Goal: Transaction & Acquisition: Purchase product/service

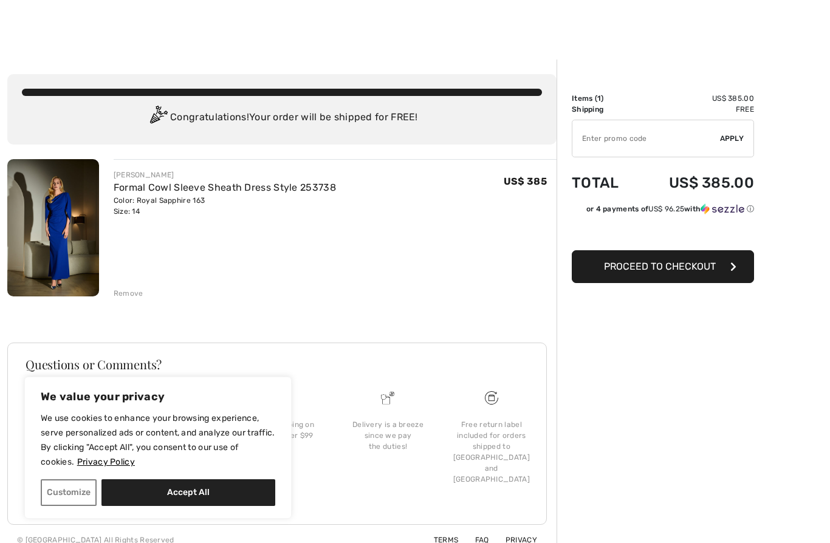
scroll to position [41, 0]
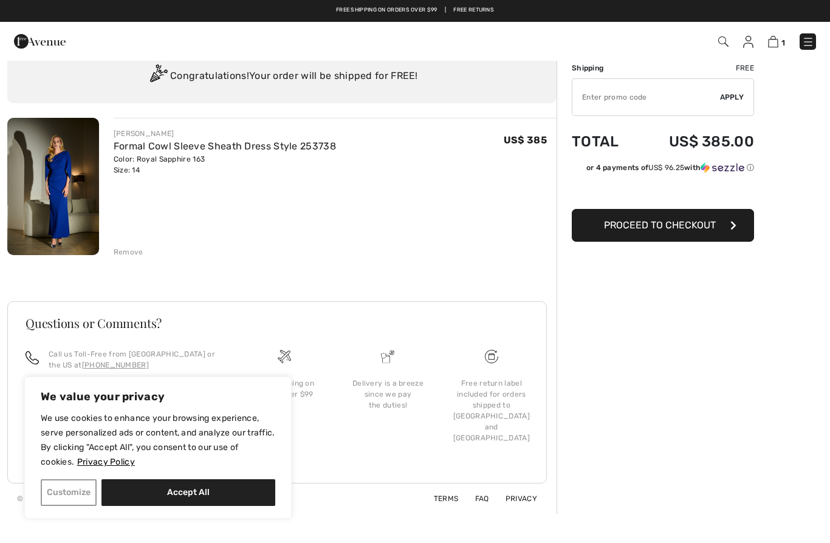
click at [66, 495] on button "Customize" at bounding box center [69, 492] width 56 height 27
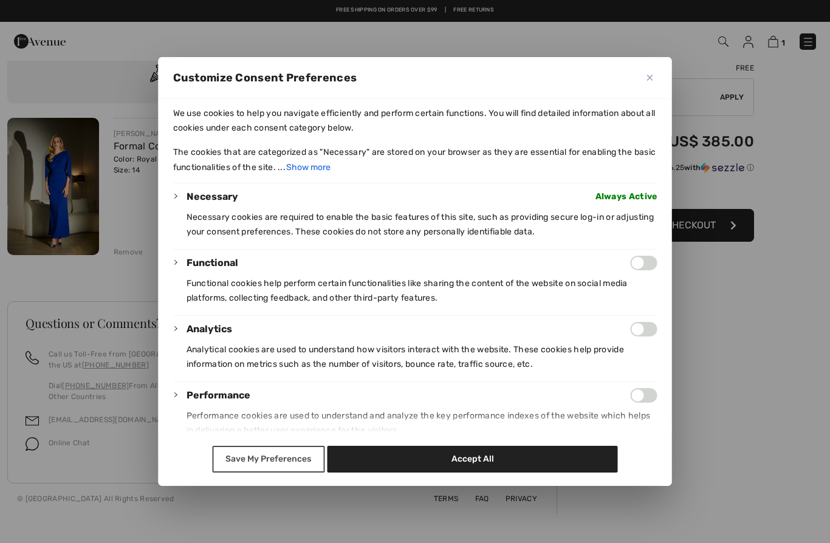
click at [288, 473] on button "Save My Preferences" at bounding box center [268, 459] width 112 height 27
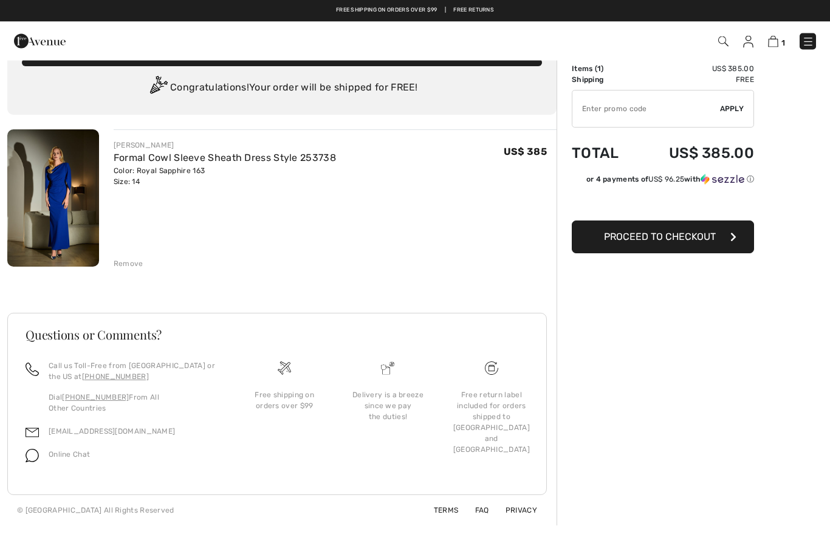
scroll to position [0, 0]
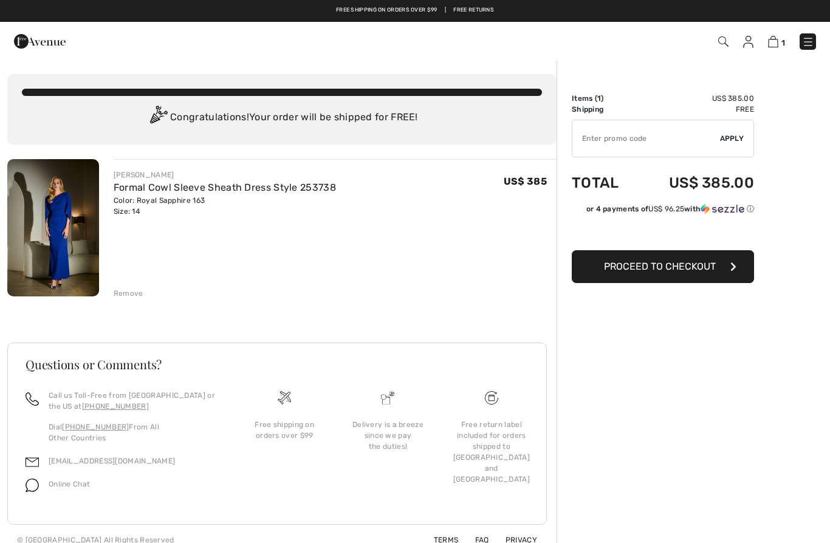
click at [694, 280] on button "Proceed to Checkout" at bounding box center [663, 266] width 182 height 33
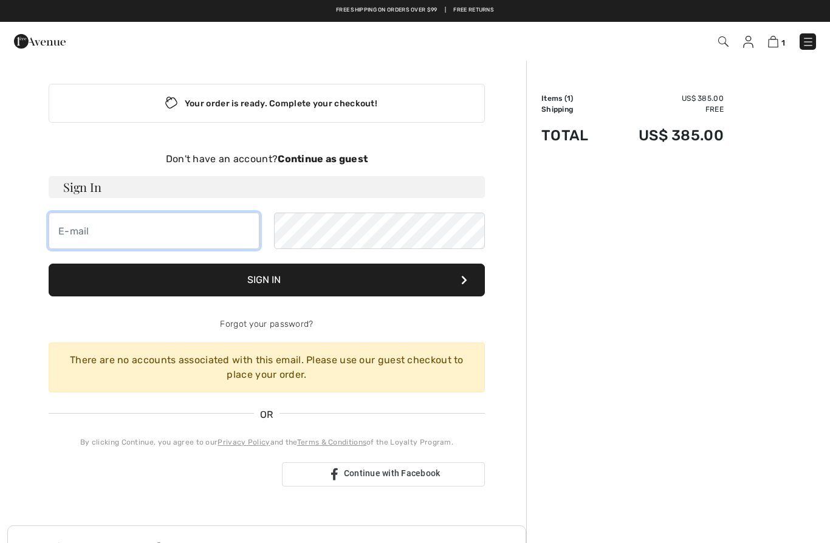
click at [94, 214] on input "email" at bounding box center [154, 231] width 211 height 36
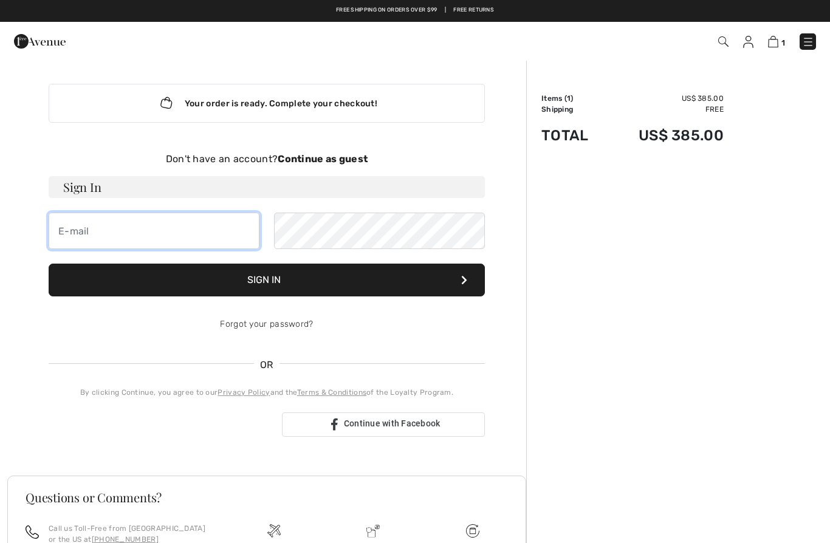
type input "m"
click at [135, 420] on div "Sign in with Google. Opens in new tab" at bounding box center [161, 424] width 224 height 27
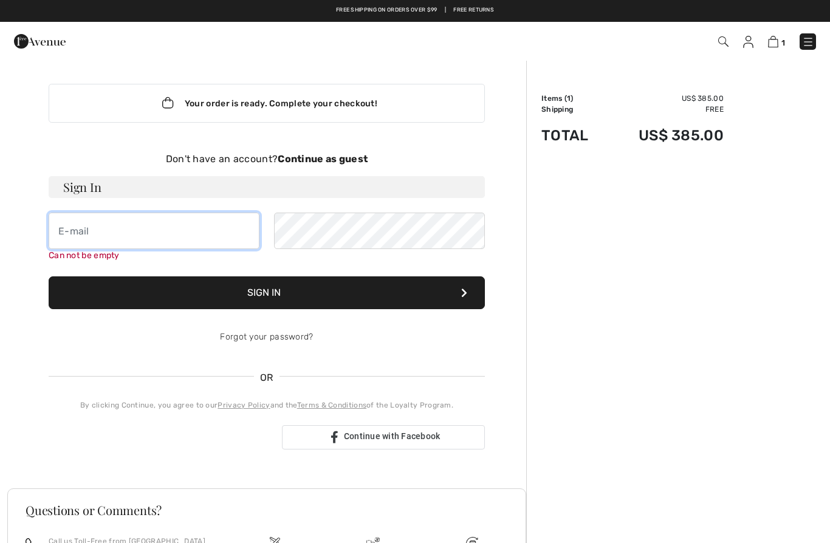
click at [103, 241] on input "email" at bounding box center [154, 231] width 211 height 36
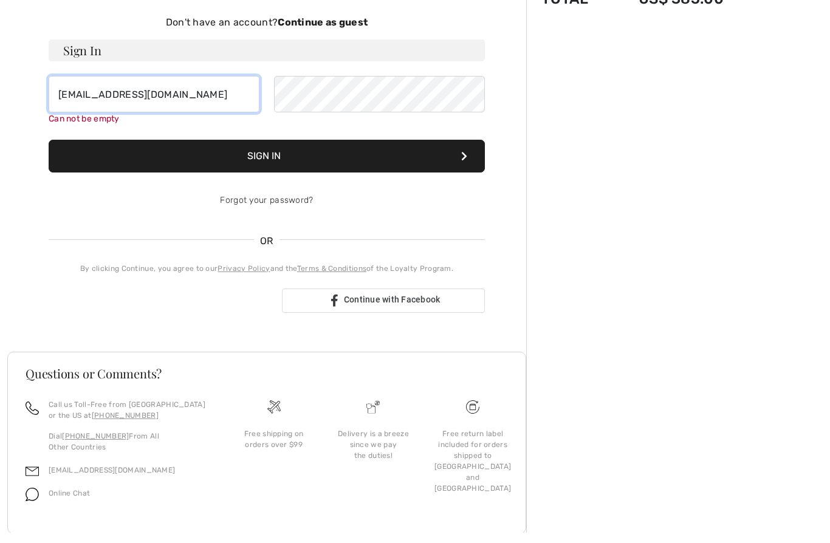
scroll to position [127, 0]
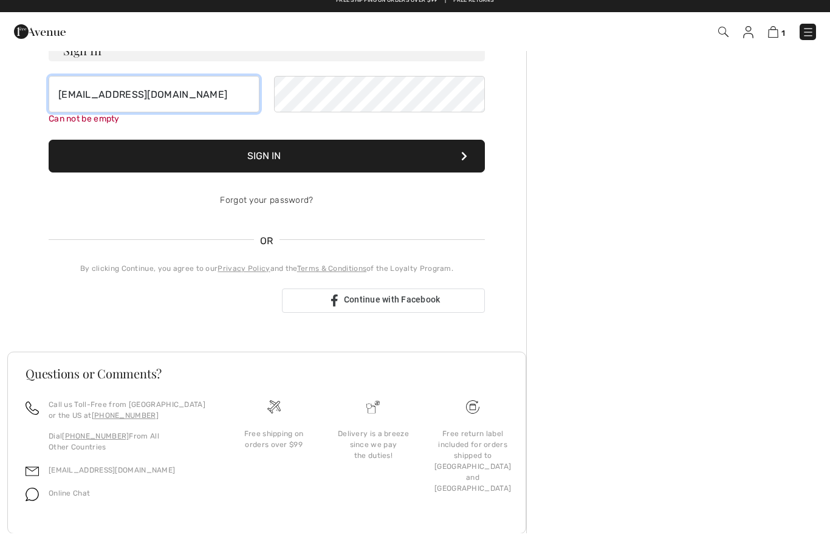
type input "[EMAIL_ADDRESS][DOMAIN_NAME]"
click at [193, 323] on div "Your order is ready. Complete your checkout! Don't have an account? Continue as…" at bounding box center [267, 140] width 456 height 414
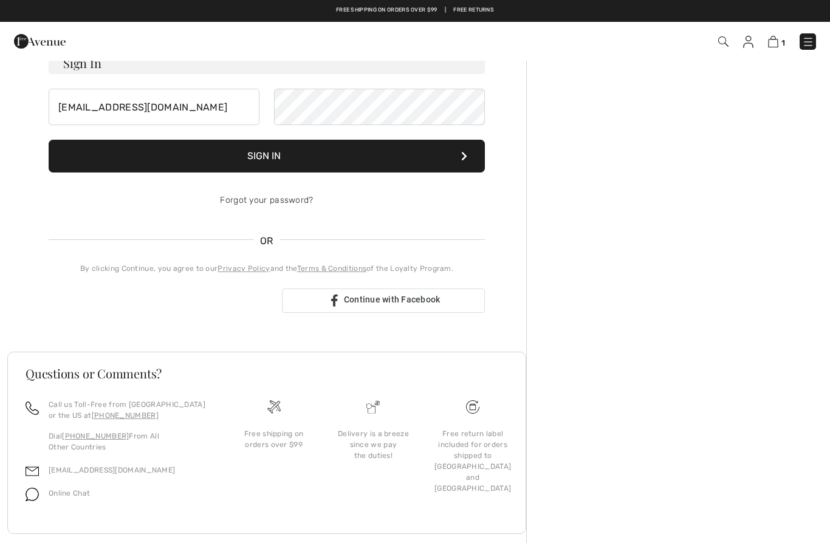
scroll to position [92, 0]
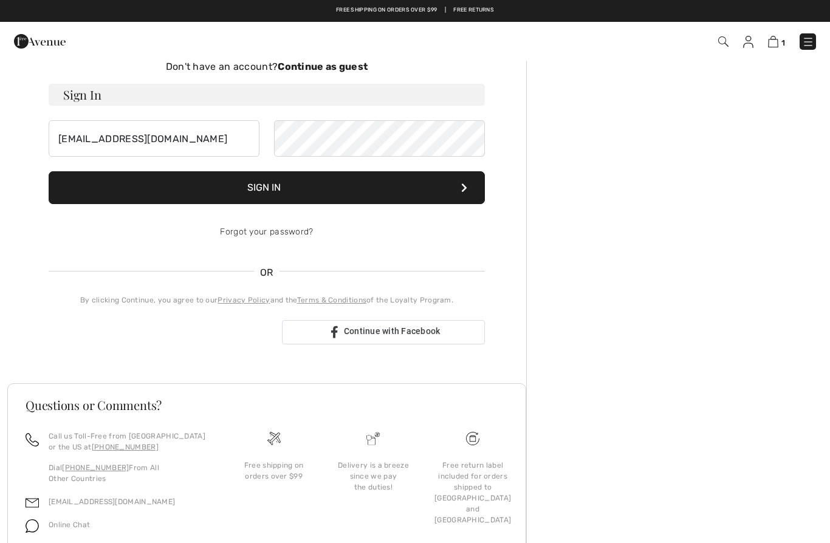
click at [139, 335] on div "Sign in with Google. Opens in new tab" at bounding box center [161, 332] width 224 height 27
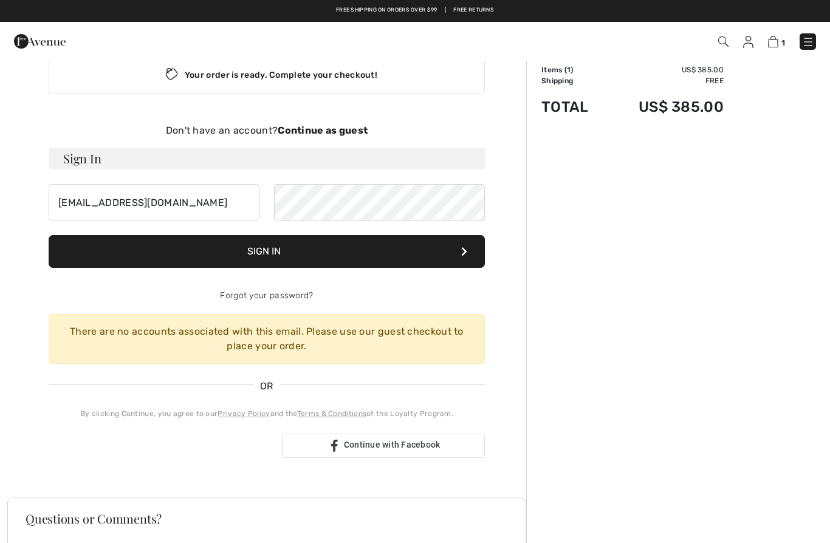
scroll to position [0, 0]
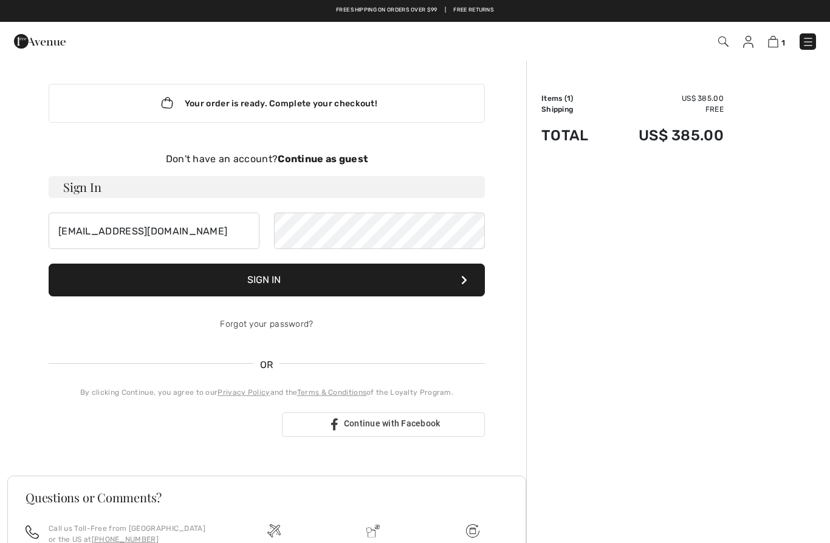
click at [331, 165] on div "Don't have an account? Continue as guest" at bounding box center [267, 159] width 436 height 15
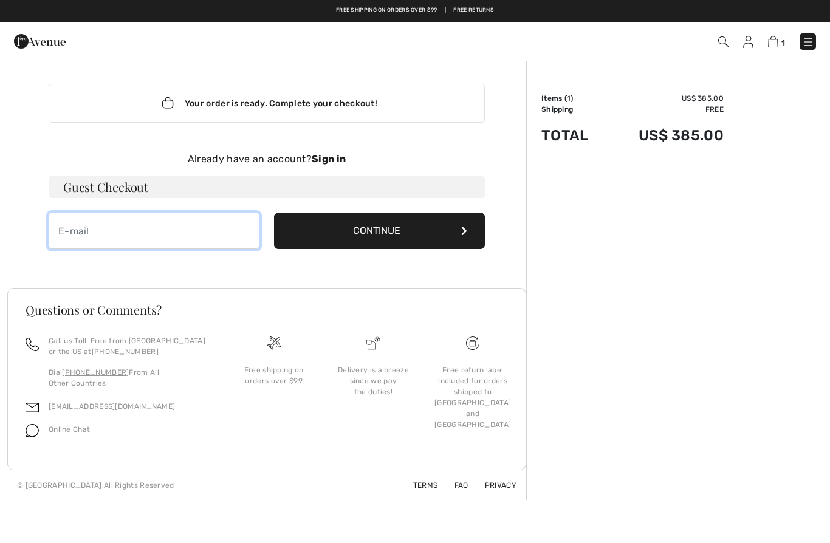
click at [224, 247] on input "email" at bounding box center [154, 231] width 211 height 36
type input "mistyphiffer@gmail.com"
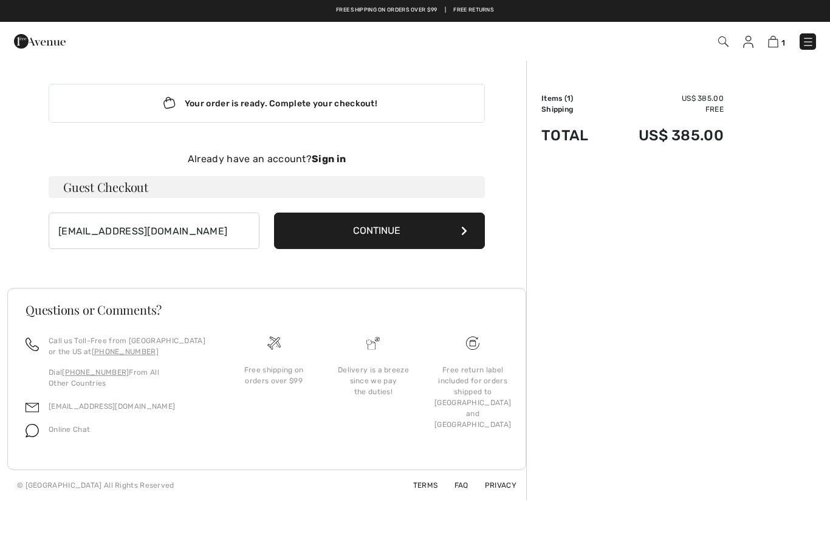
click at [420, 239] on button "Continue" at bounding box center [379, 231] width 211 height 36
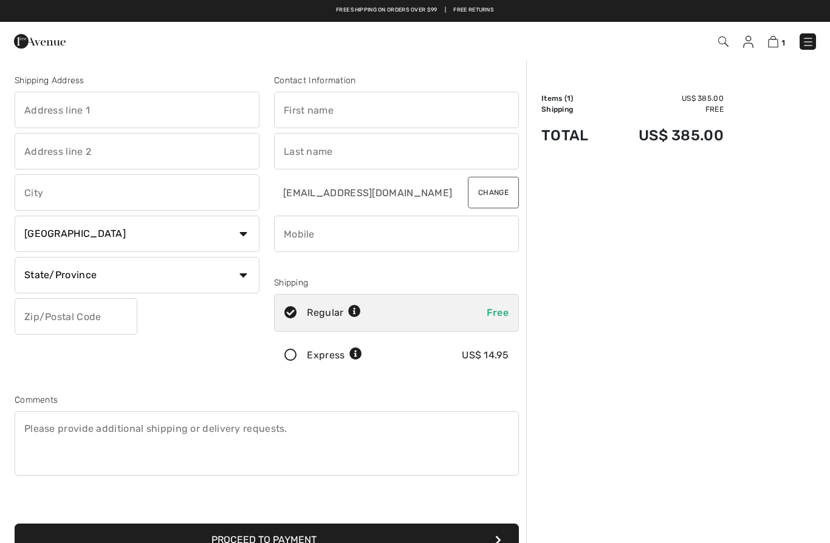
click at [163, 110] on input "text" at bounding box center [137, 110] width 245 height 36
type input "708 W Scharbauer Dr Ste 5A"
type input "Midland"
select select "0"
type input "79705"
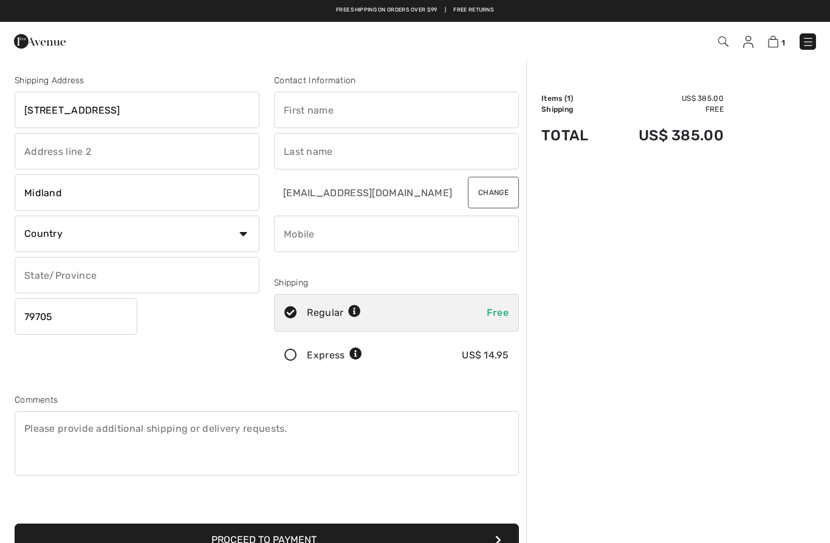
type input "Misty"
type input "Borland Phiffer"
click at [396, 242] on input "phone" at bounding box center [396, 234] width 245 height 36
type input "4326381651"
click at [294, 352] on icon at bounding box center [291, 355] width 32 height 13
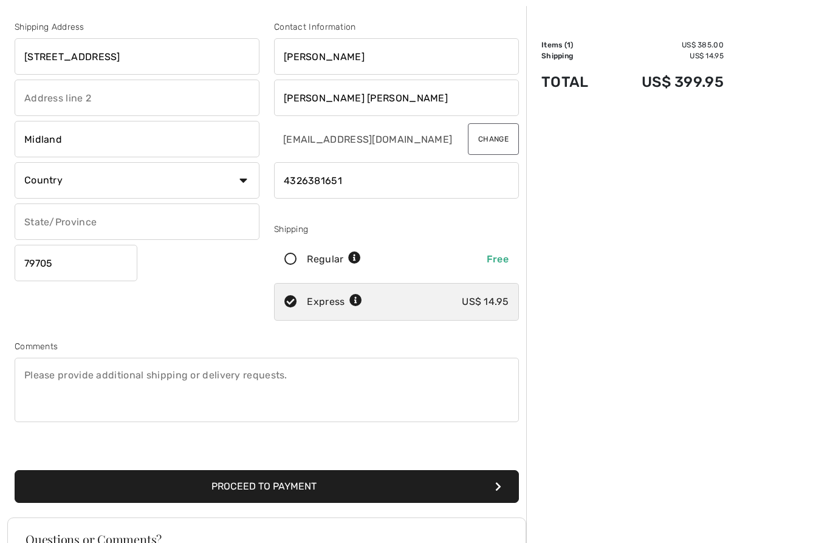
scroll to position [188, 0]
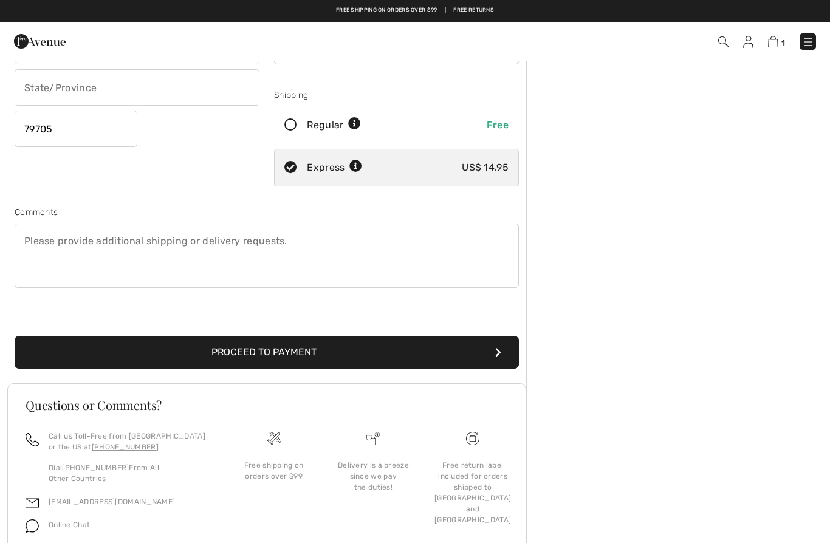
click at [428, 252] on textarea at bounding box center [267, 256] width 504 height 64
type textarea "Only delivery during business hours"
click at [354, 357] on button "Proceed to Payment" at bounding box center [267, 352] width 504 height 33
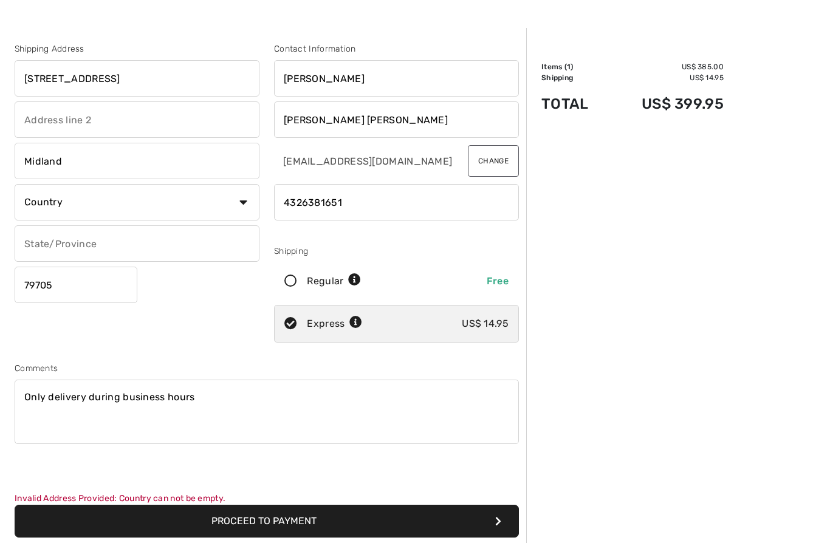
scroll to position [38, 0]
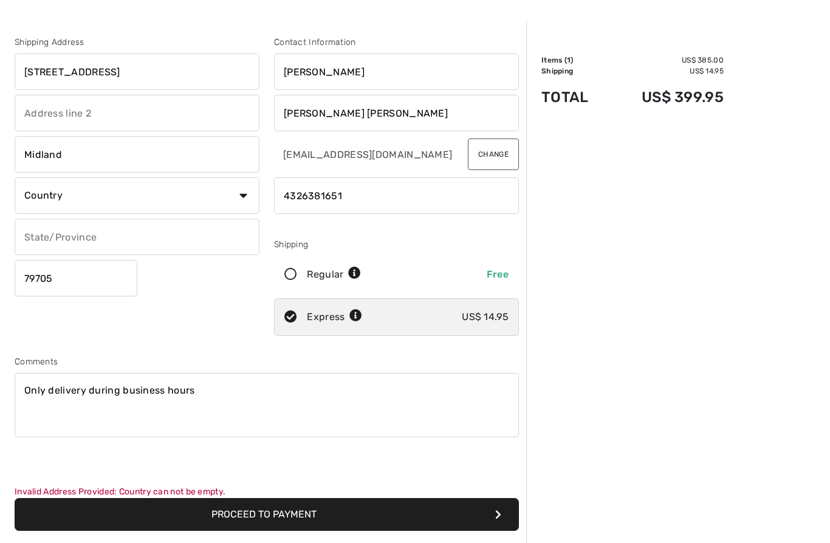
click at [237, 195] on select "Country Canada United States Afghanistan Aland Islands Albania Algeria American…" at bounding box center [137, 195] width 245 height 36
select select "US"
click at [151, 235] on select "State/Province Alabama Alaska American Samoa Arizona Arkansas California Colora…" at bounding box center [137, 237] width 245 height 36
select select "TX"
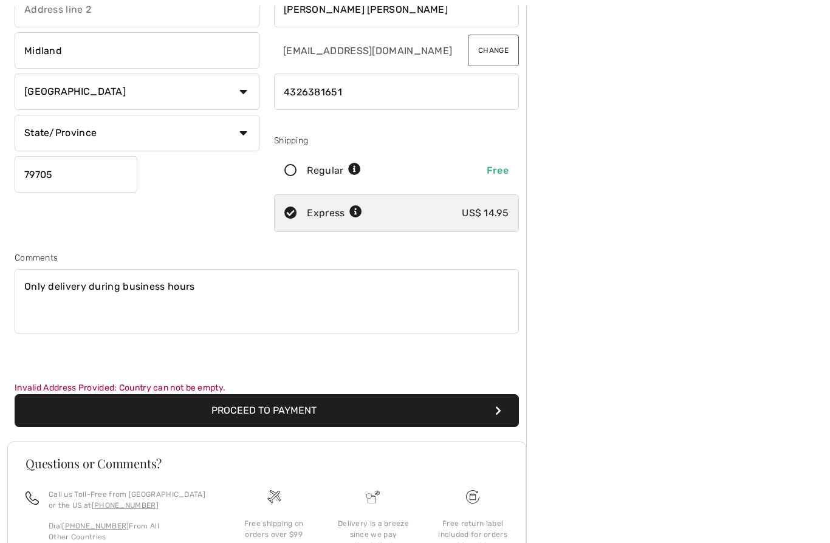
click at [400, 417] on button "Proceed to Payment" at bounding box center [267, 411] width 504 height 33
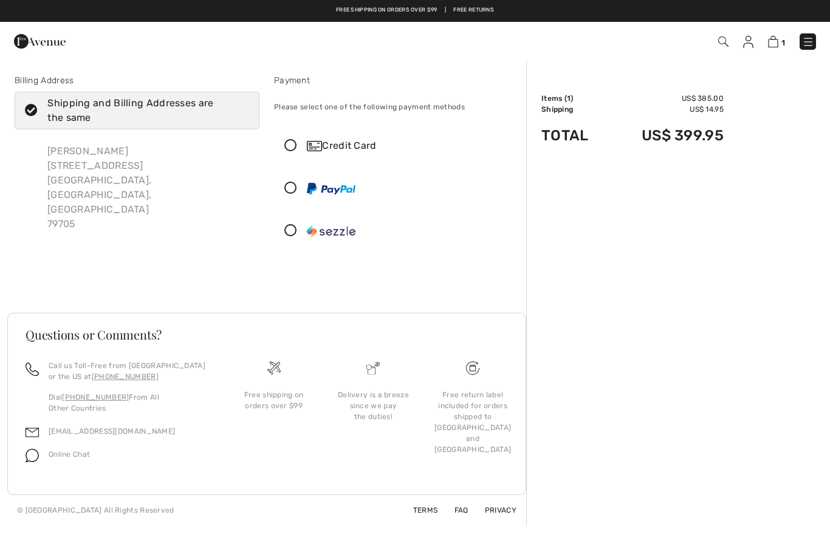
click at [293, 143] on icon at bounding box center [291, 146] width 32 height 13
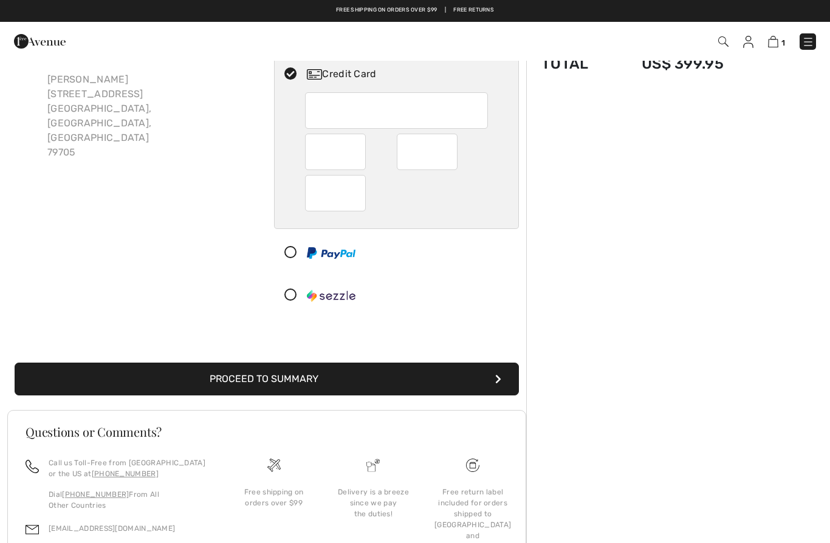
scroll to position [98, 0]
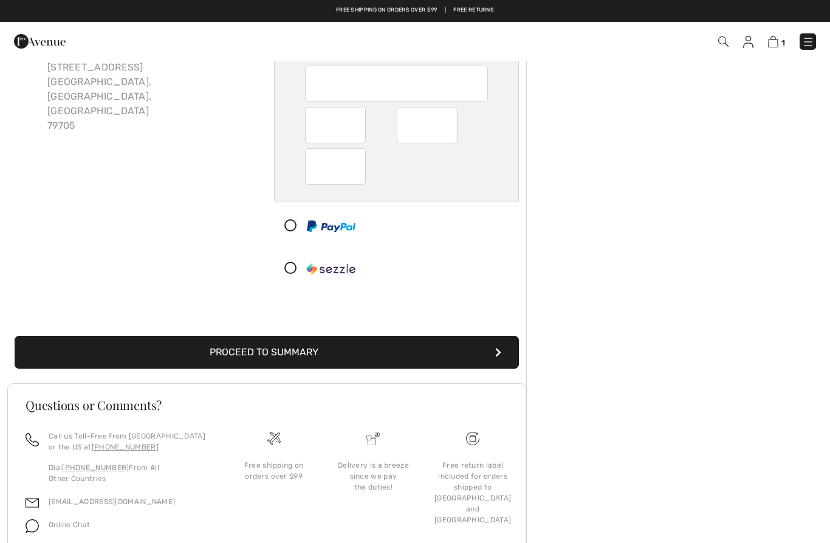
click at [472, 350] on button "Proceed to Summary" at bounding box center [267, 352] width 504 height 33
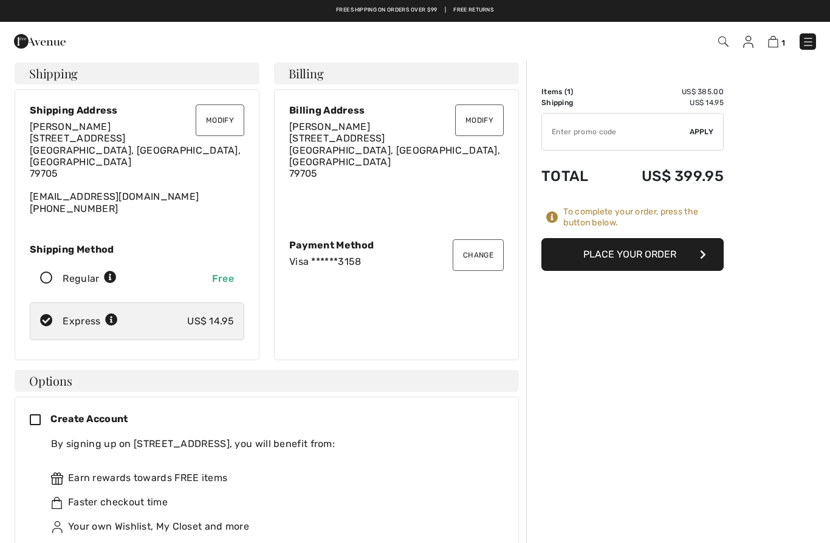
scroll to position [4, 0]
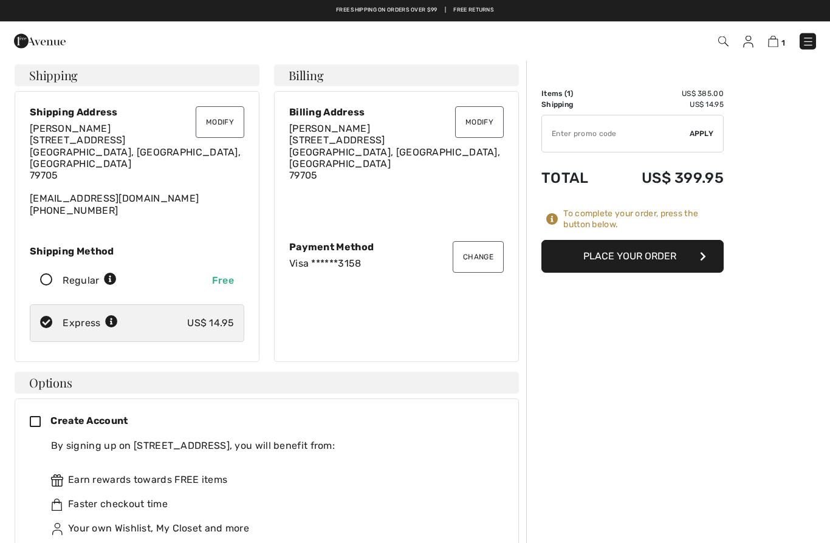
click at [30, 417] on icon at bounding box center [40, 423] width 21 height 13
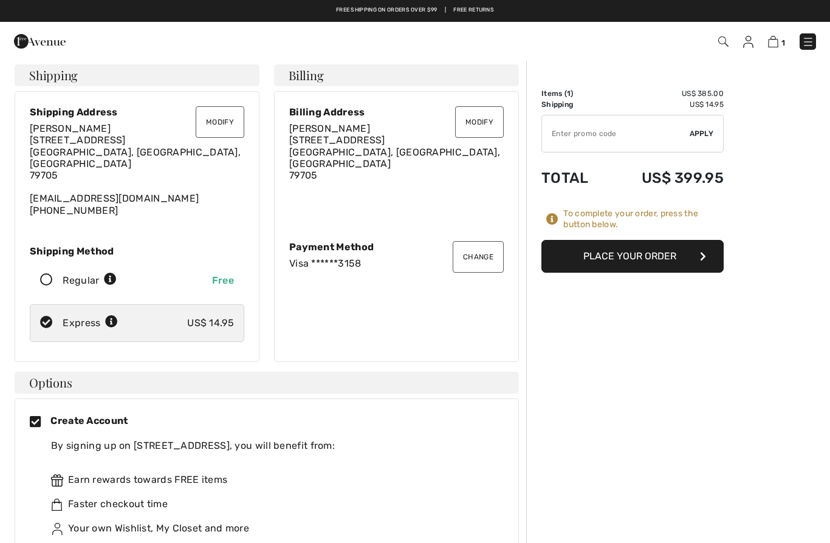
click at [662, 258] on button "Place Your Order" at bounding box center [632, 256] width 182 height 33
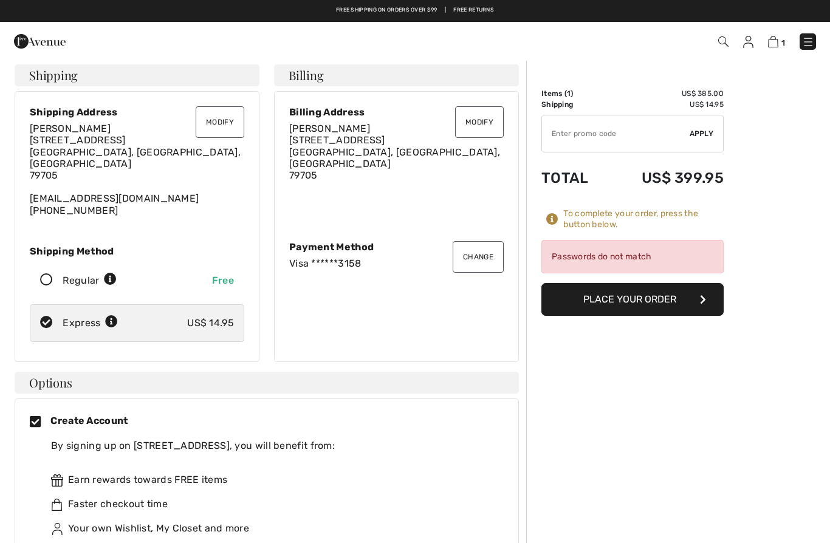
click at [679, 290] on button "Place Your Order" at bounding box center [632, 299] width 182 height 33
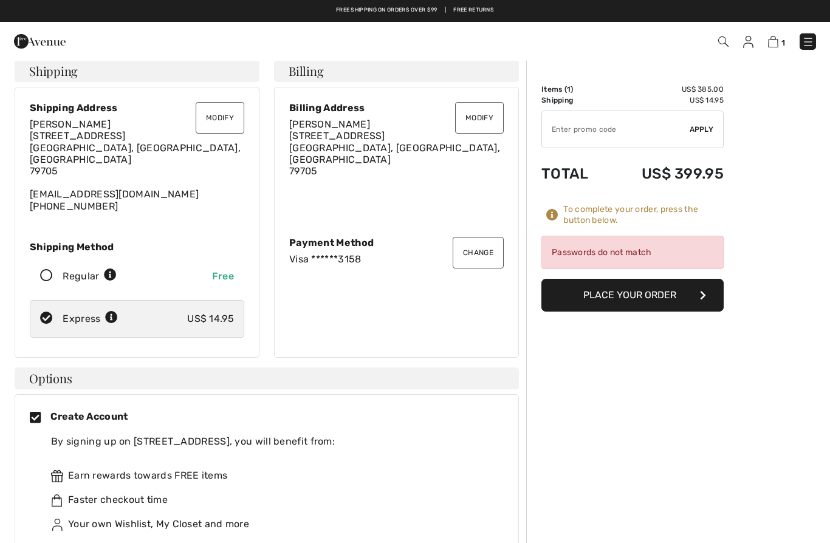
scroll to position [0, 0]
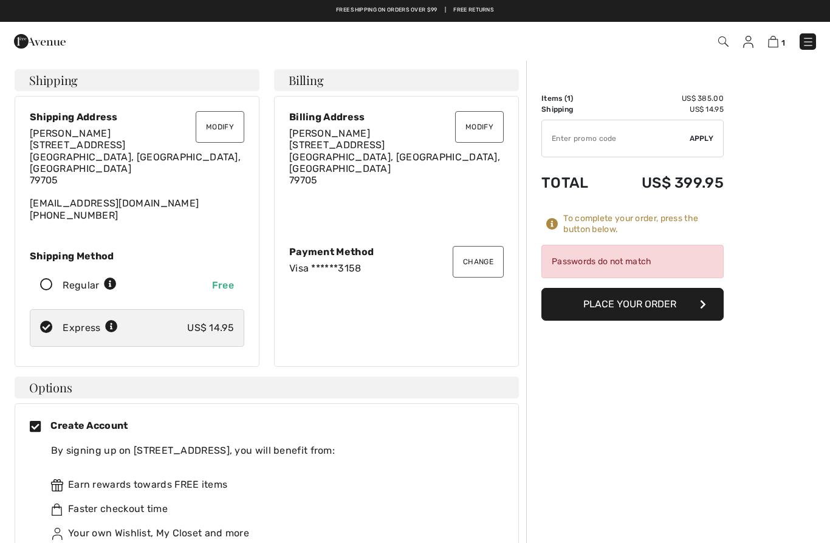
click at [654, 308] on button "Place Your Order" at bounding box center [632, 304] width 182 height 33
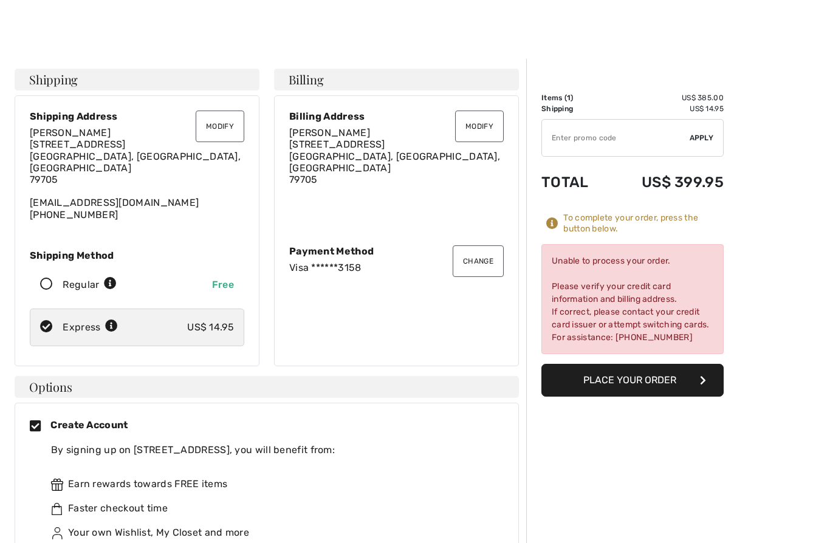
scroll to position [34, 0]
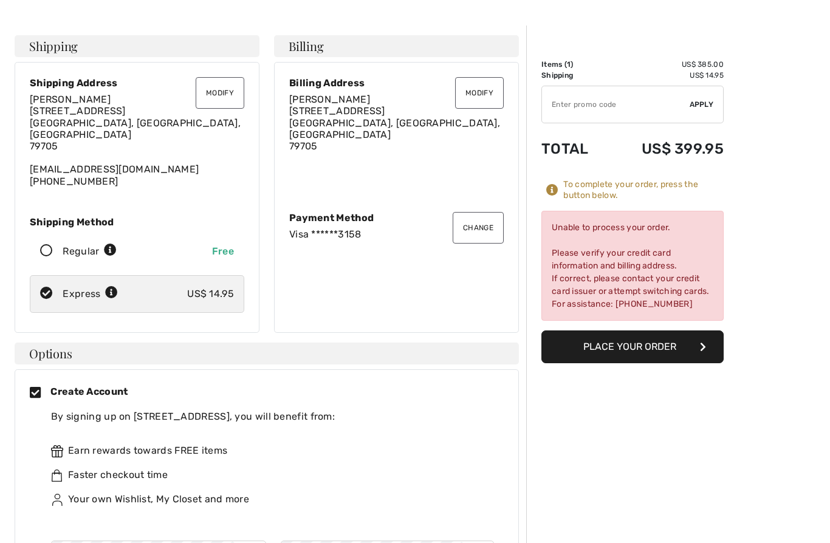
click at [480, 94] on button "Modify" at bounding box center [479, 93] width 49 height 32
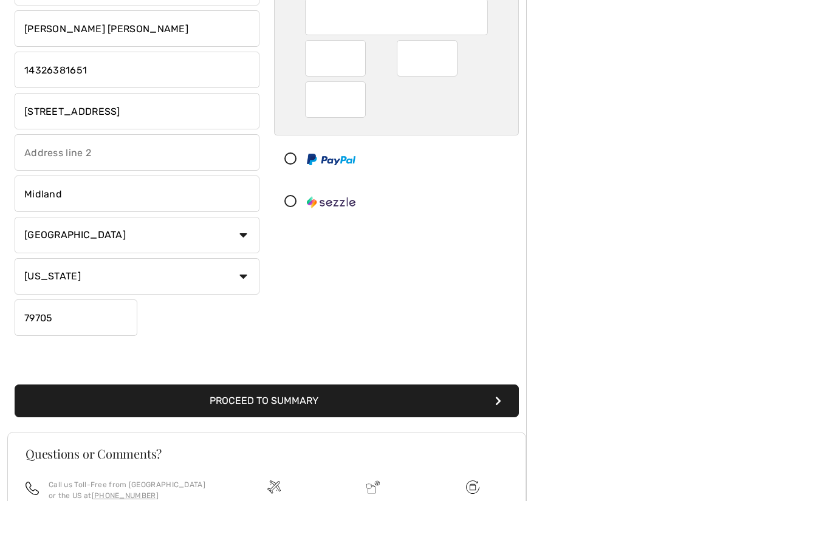
scroll to position [156, 0]
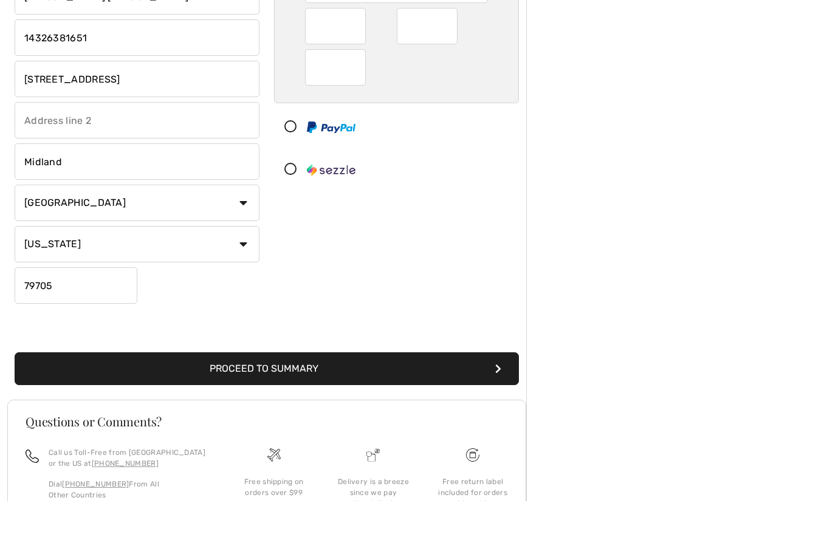
click at [445, 394] on button "Proceed to Summary" at bounding box center [267, 410] width 504 height 33
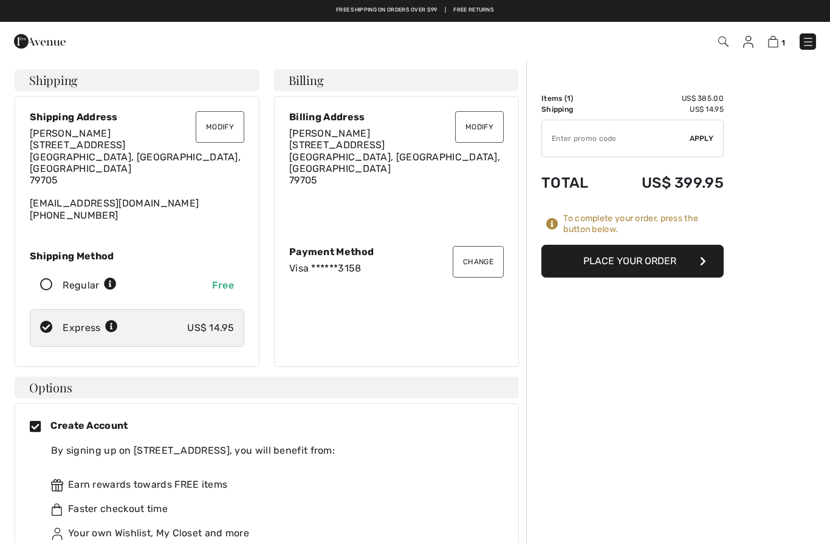
click at [653, 264] on button "Place Your Order" at bounding box center [632, 261] width 182 height 33
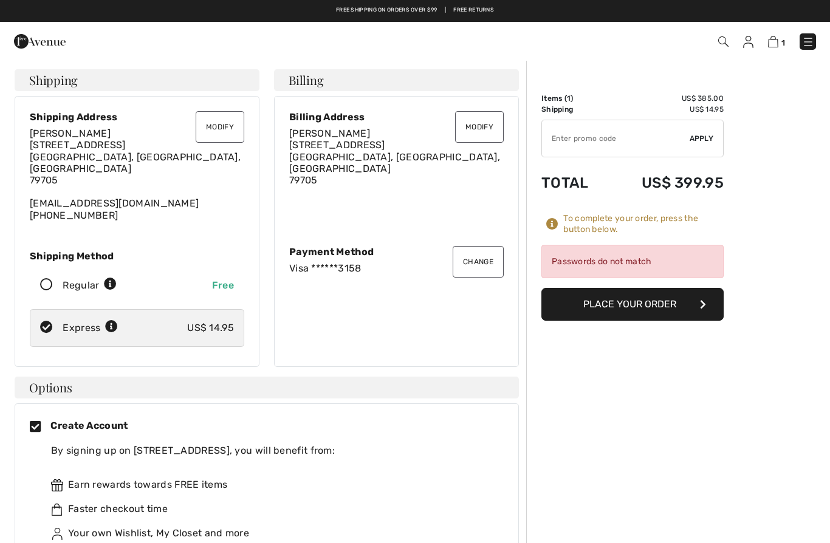
click at [647, 312] on button "Place Your Order" at bounding box center [632, 304] width 182 height 33
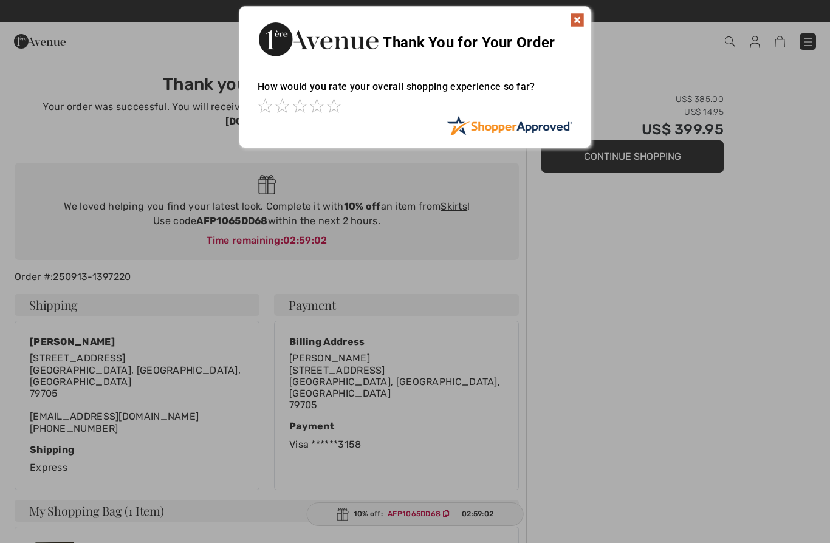
click at [583, 12] on div "Thank You for Your Order" at bounding box center [414, 38] width 351 height 62
click at [578, 24] on img at bounding box center [577, 20] width 15 height 15
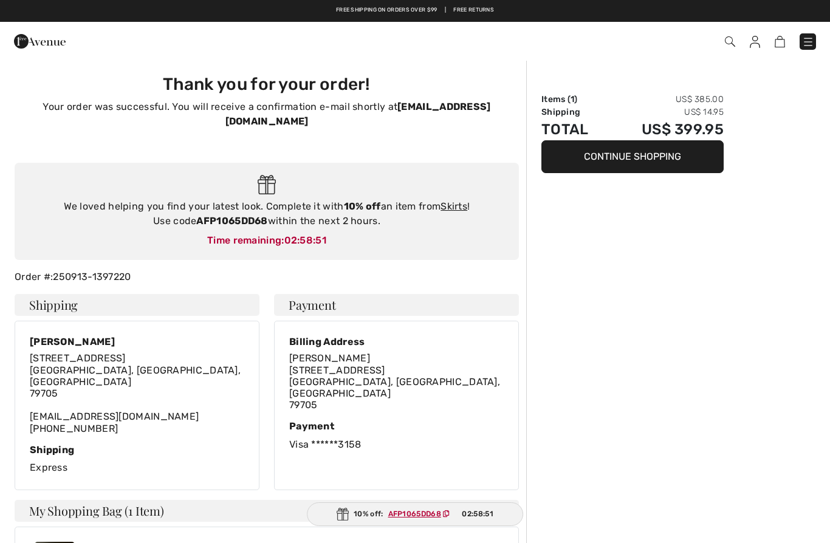
click at [732, 47] on img at bounding box center [730, 41] width 10 height 10
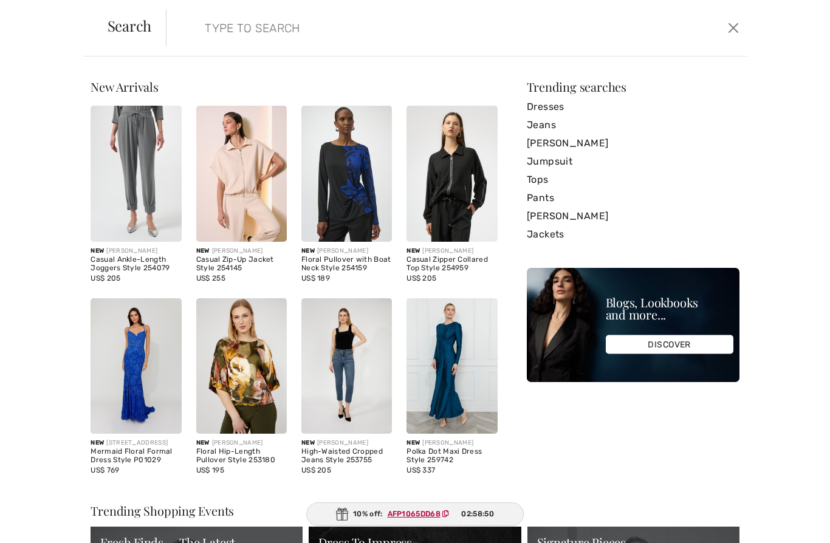
click at [395, 29] on input "search" at bounding box center [394, 28] width 396 height 36
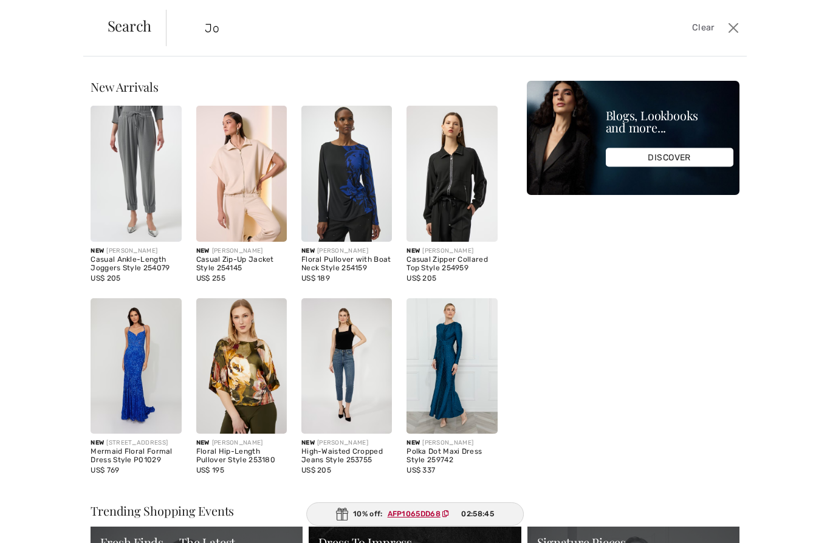
type input "J"
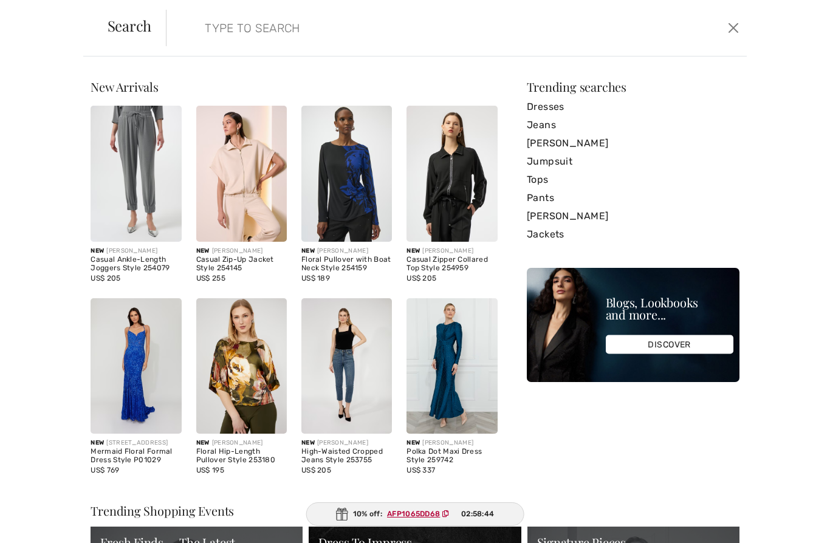
click at [240, 22] on input "search" at bounding box center [394, 28] width 396 height 36
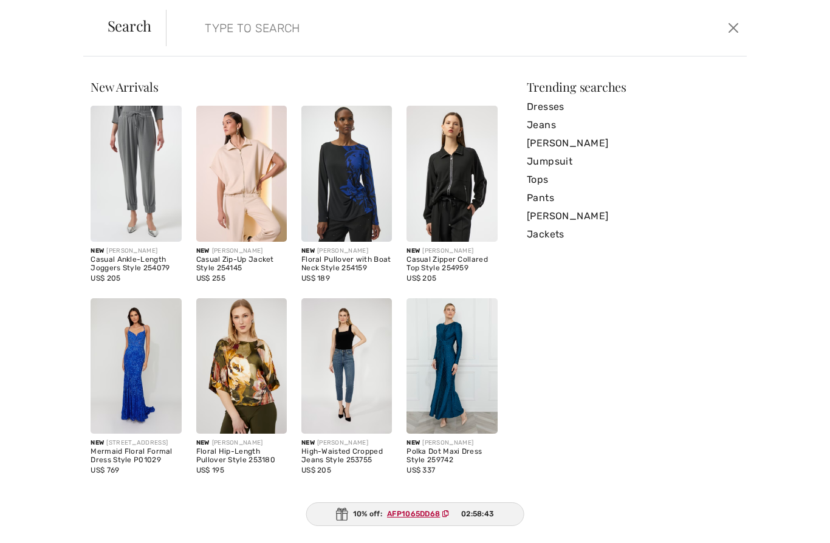
paste input "Joseph Ribkoff Trumpet Gown with Satin Cowl Sleeves"
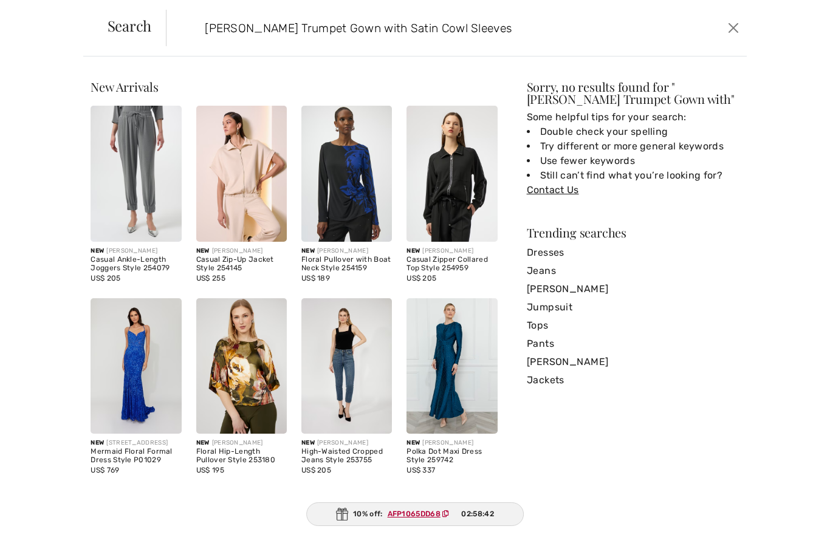
type input "Joseph Ribkoff Trumpet Gown with Satin Cowl Sleeves"
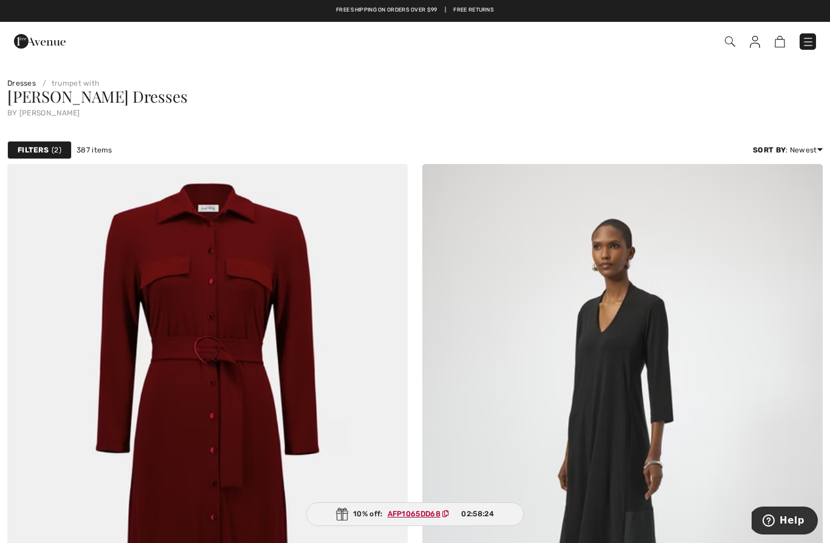
click at [39, 152] on strong "Filters" at bounding box center [33, 150] width 31 height 11
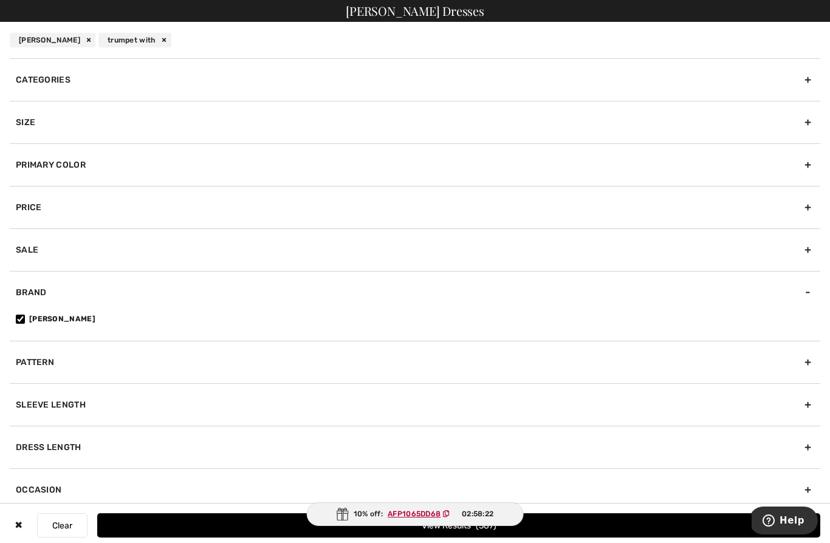
click at [30, 120] on div "Size" at bounding box center [415, 122] width 811 height 43
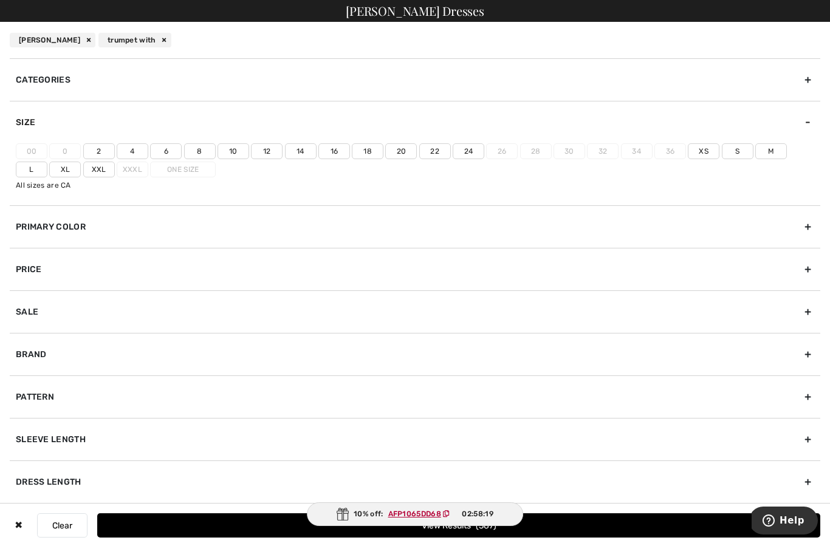
click at [333, 149] on label "16" at bounding box center [334, 151] width 32 height 16
click at [0, 0] on input"] "16" at bounding box center [0, 0] width 0 height 0
click at [301, 156] on label "14" at bounding box center [301, 151] width 32 height 16
click at [0, 0] on input"] "14" at bounding box center [0, 0] width 0 height 0
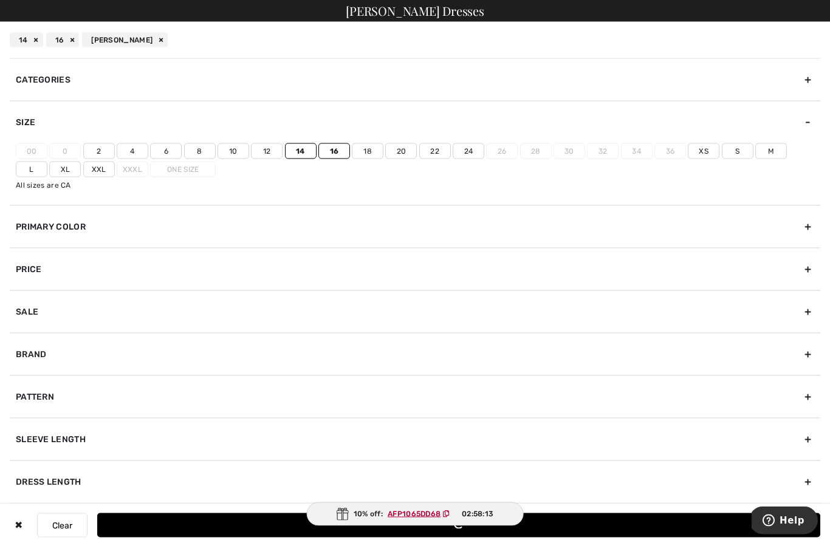
scroll to position [75, 0]
click at [35, 527] on div "Occasion" at bounding box center [415, 524] width 811 height 43
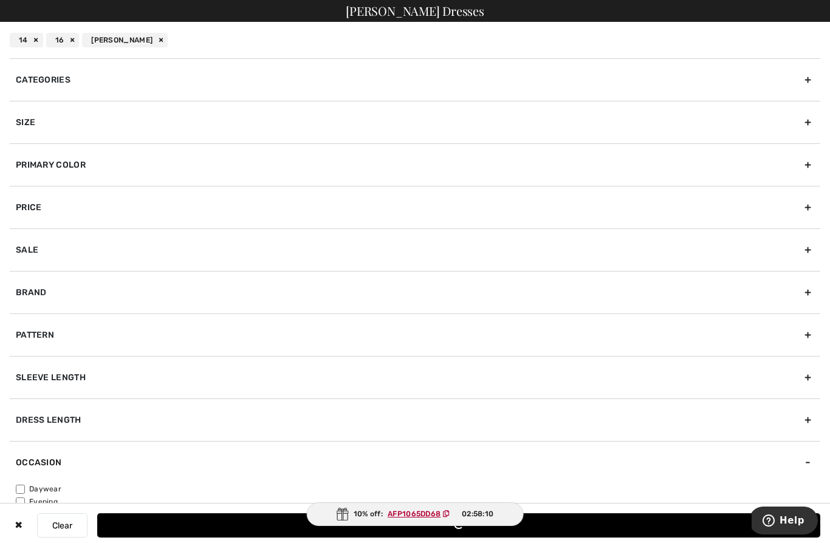
click at [18, 504] on input"] "Evening" at bounding box center [20, 502] width 9 height 9
checkbox input"] "true"
click at [19, 516] on input"] "Formal" at bounding box center [20, 514] width 9 height 9
checkbox input"] "true"
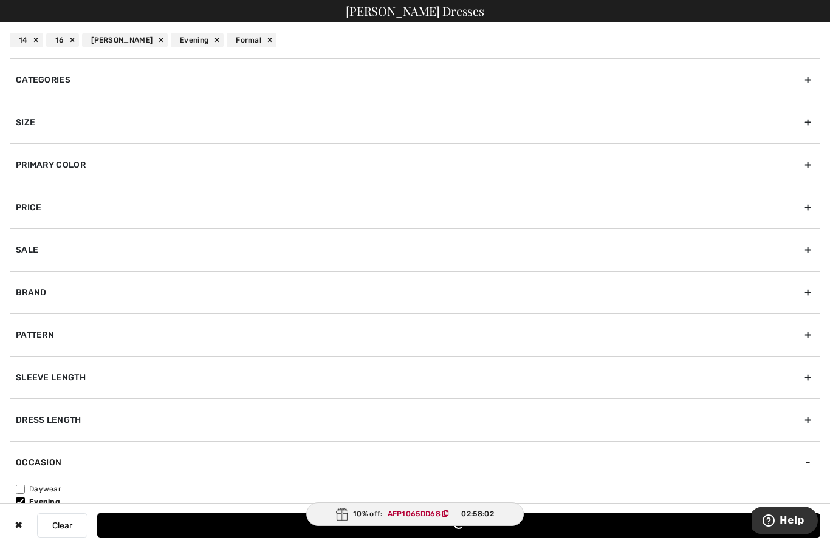
click at [281, 538] on button "Loading..." at bounding box center [458, 525] width 723 height 24
click at [16, 538] on div "✖" at bounding box center [19, 525] width 18 height 24
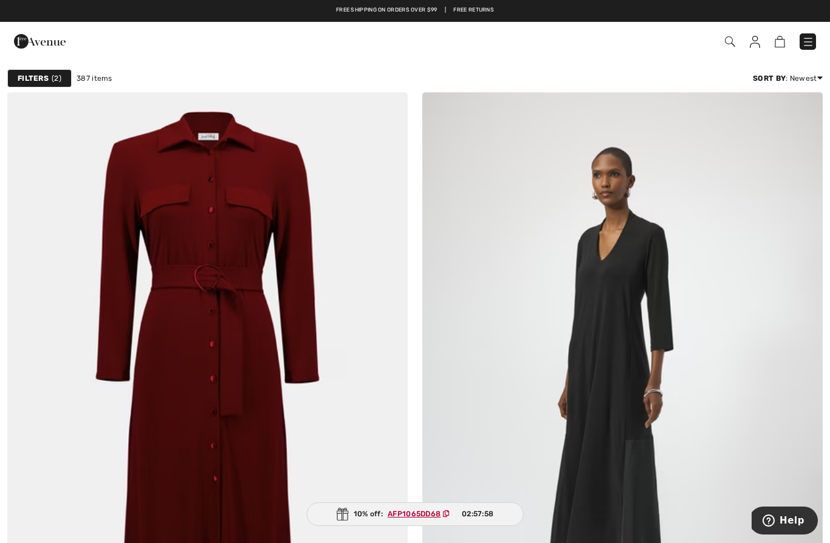
scroll to position [0, 0]
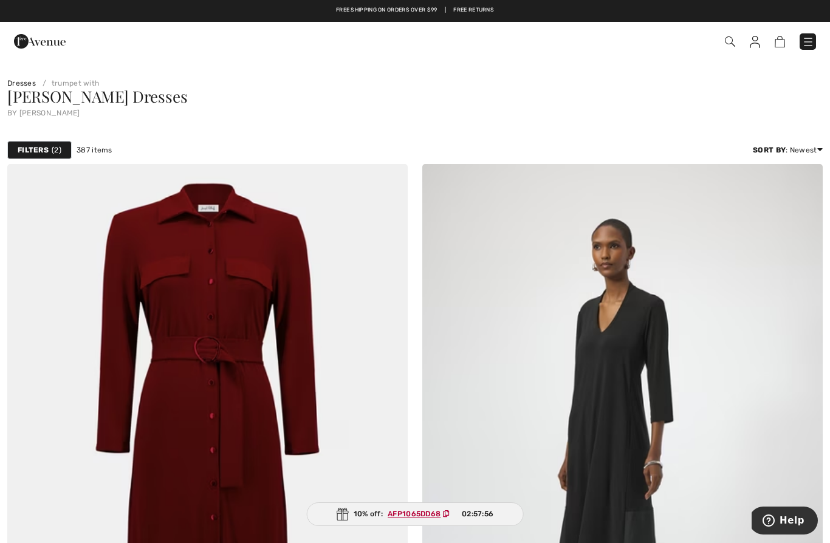
click at [36, 151] on strong "Filters" at bounding box center [33, 150] width 31 height 11
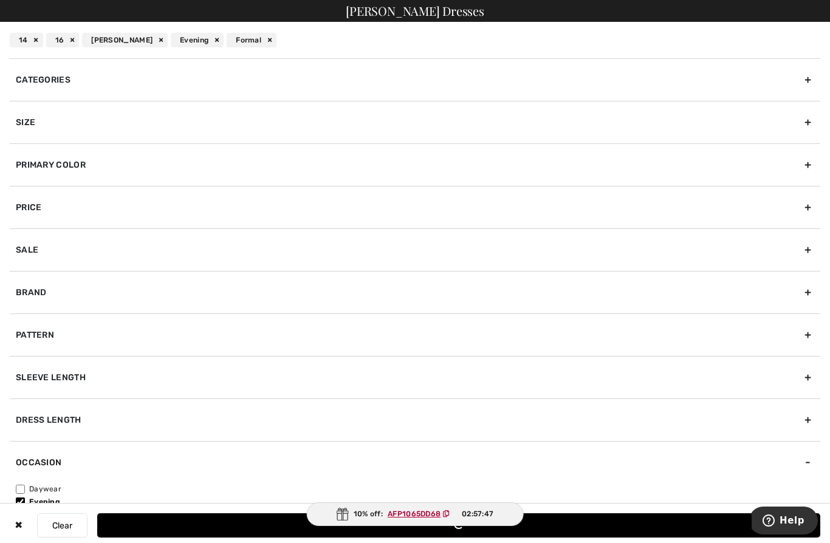
click at [23, 521] on div "✖" at bounding box center [19, 525] width 18 height 24
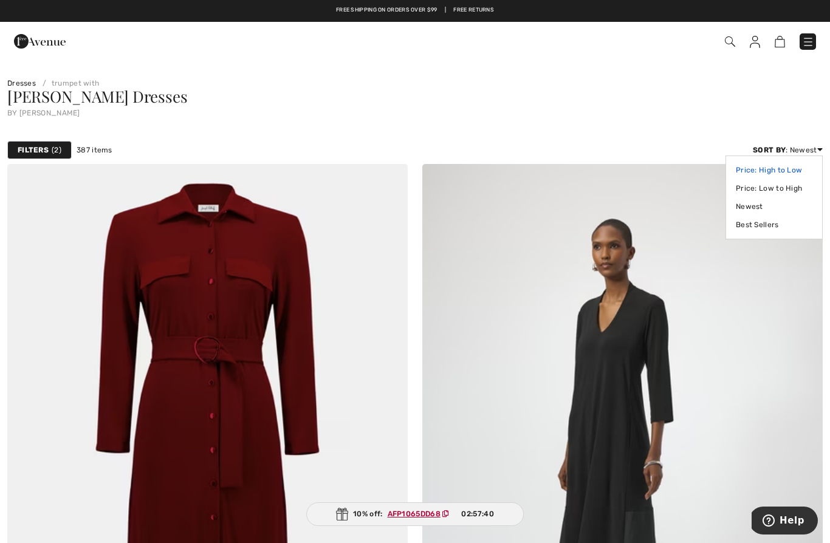
click at [783, 171] on link "Price: High to Low" at bounding box center [774, 170] width 77 height 18
click at [751, 173] on link "Price: High to Low" at bounding box center [774, 170] width 77 height 18
click at [787, 171] on link "Price: High to Low" at bounding box center [774, 170] width 77 height 18
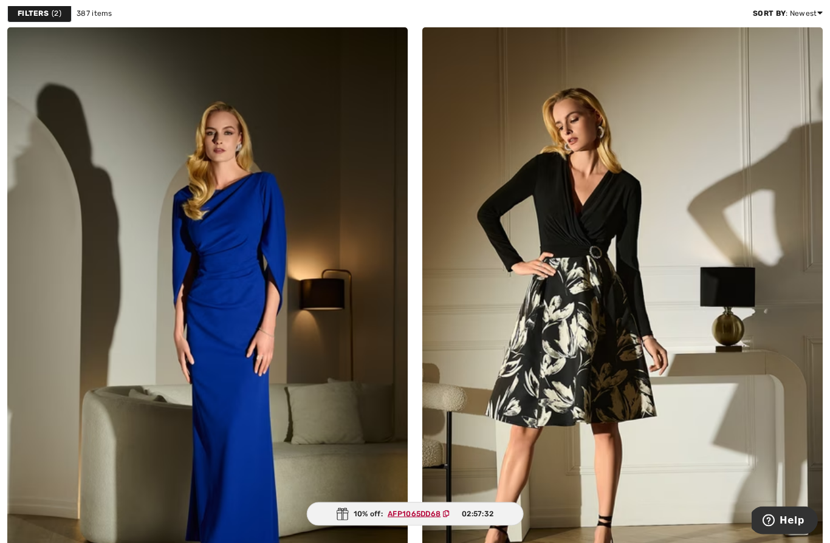
scroll to position [137, 0]
click at [215, 385] on img at bounding box center [207, 327] width 400 height 601
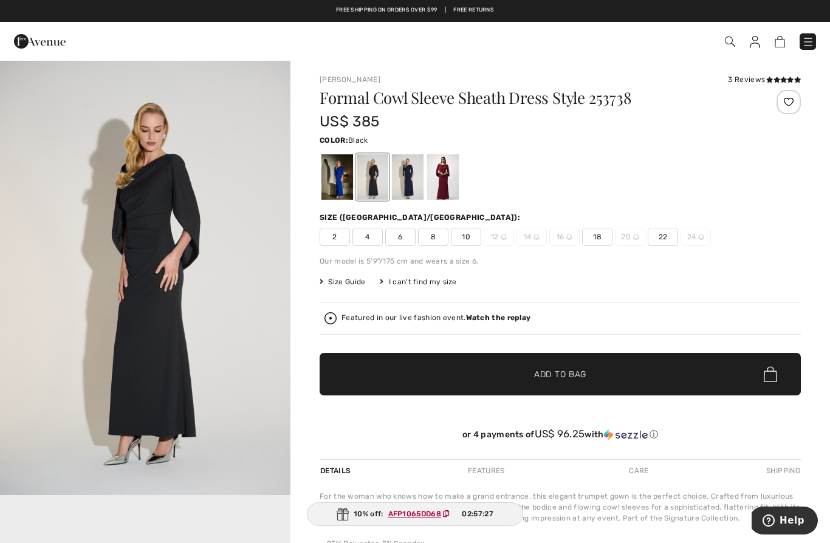
click at [410, 180] on div at bounding box center [408, 177] width 32 height 46
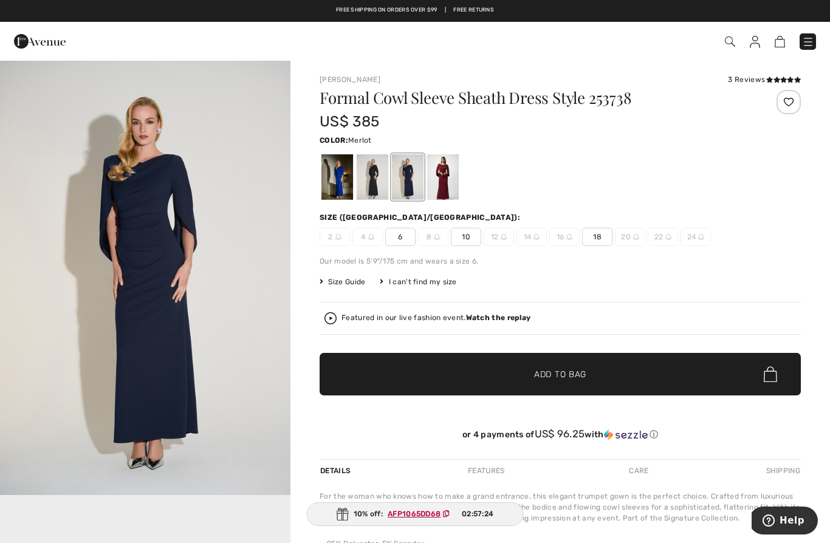
click at [442, 185] on div at bounding box center [443, 177] width 32 height 46
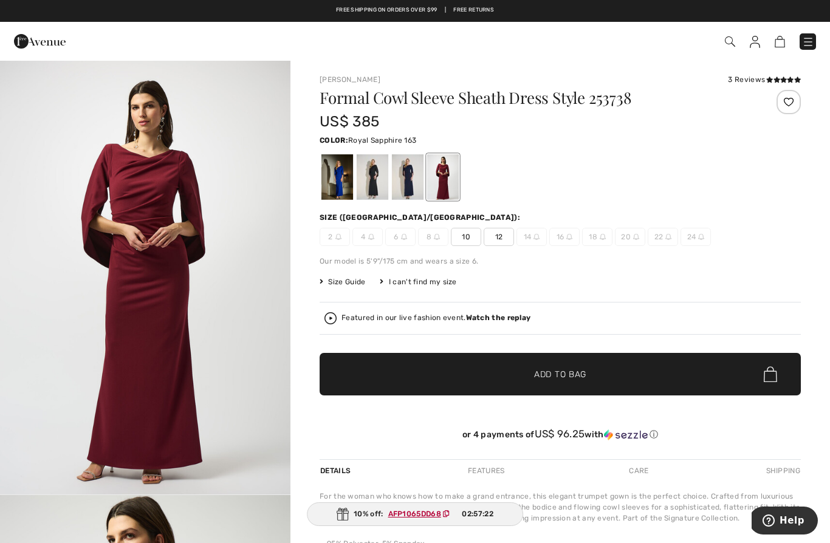
click at [334, 188] on div at bounding box center [337, 177] width 32 height 46
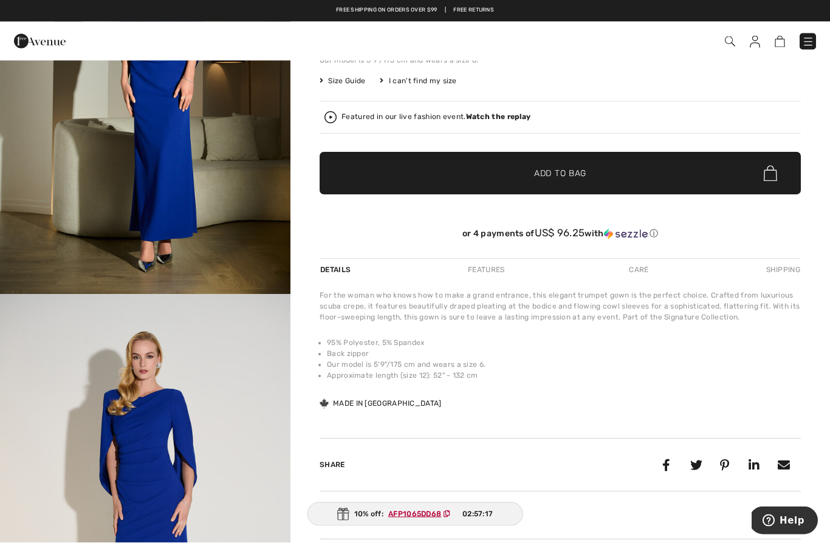
scroll to position [203, 0]
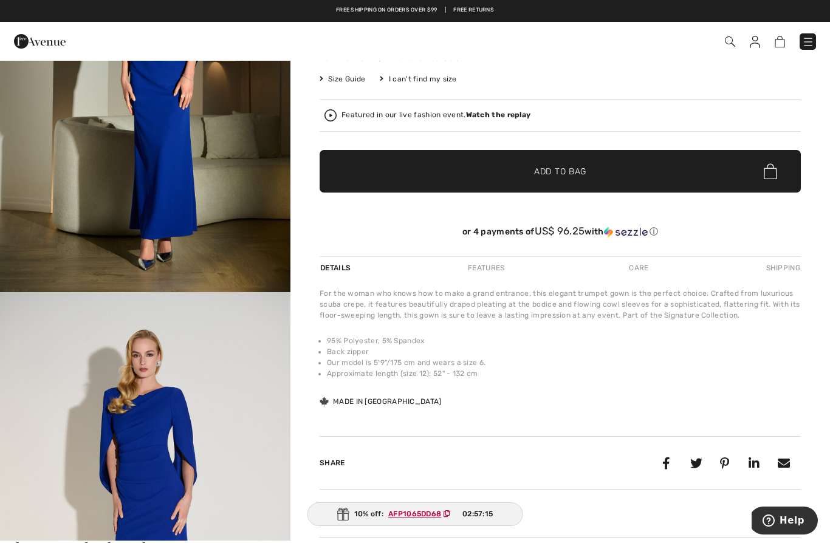
click at [784, 269] on div "Shipping" at bounding box center [782, 268] width 38 height 22
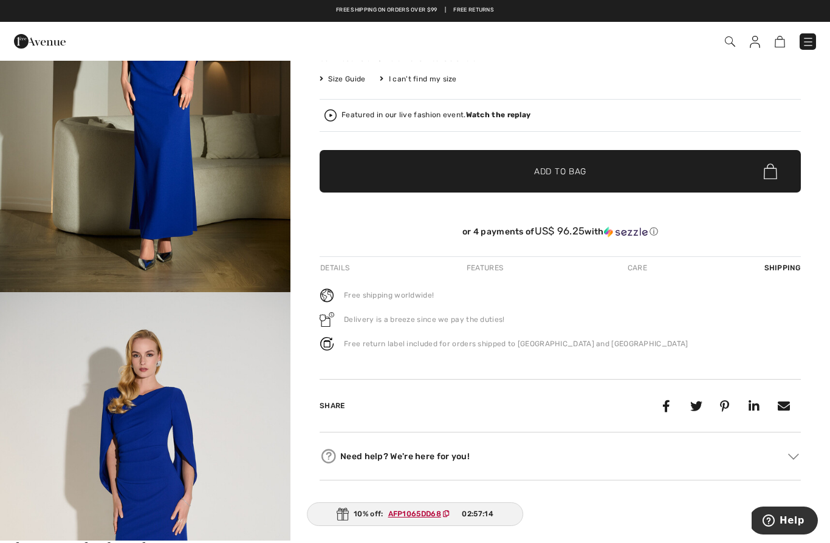
click at [789, 259] on div "Shipping" at bounding box center [780, 268] width 39 height 22
click at [643, 275] on div "Care" at bounding box center [637, 268] width 40 height 22
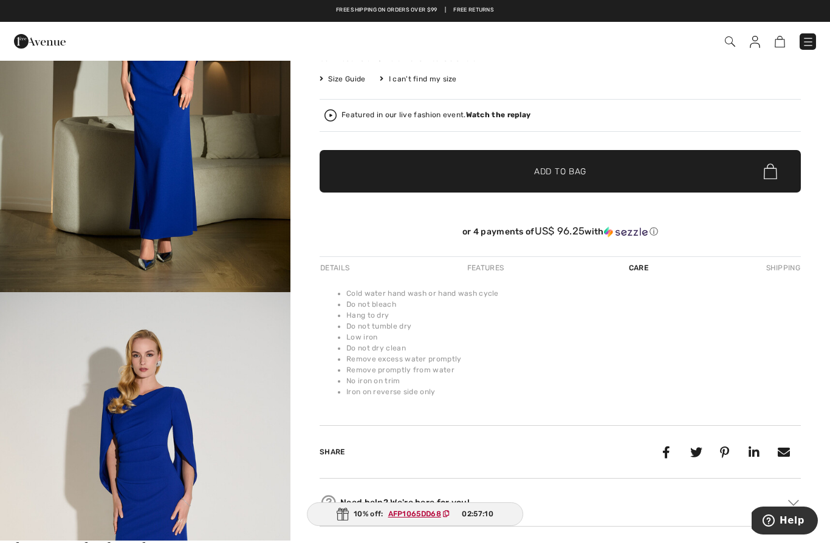
click at [487, 278] on div "Features" at bounding box center [485, 268] width 57 height 22
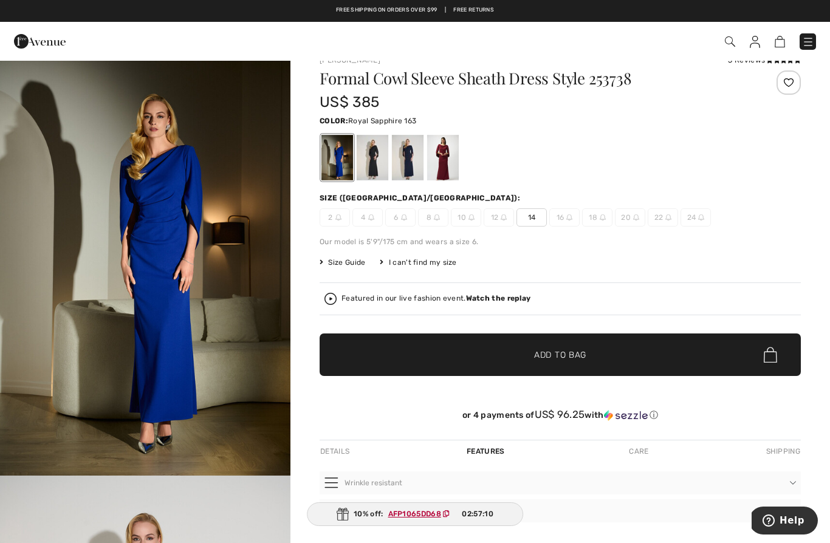
scroll to position [0, 0]
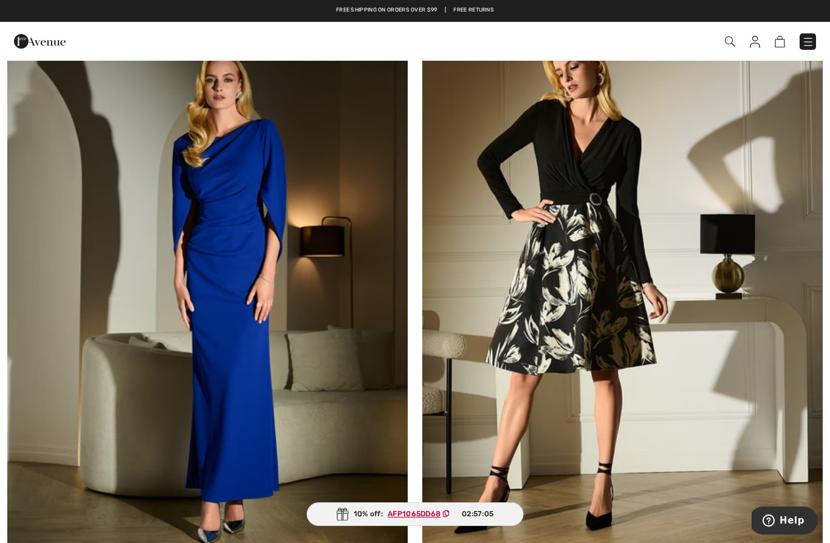
click at [314, 371] on img at bounding box center [207, 274] width 400 height 601
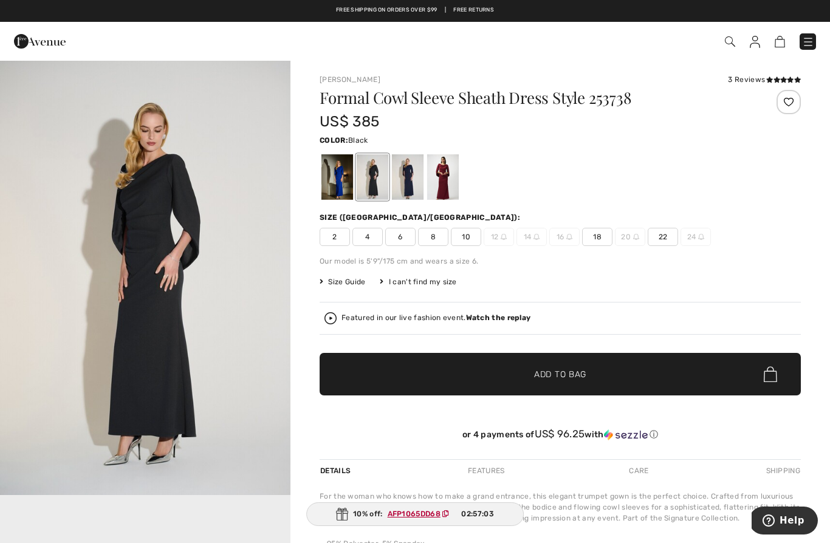
click at [756, 81] on div "3 Reviews" at bounding box center [764, 79] width 73 height 11
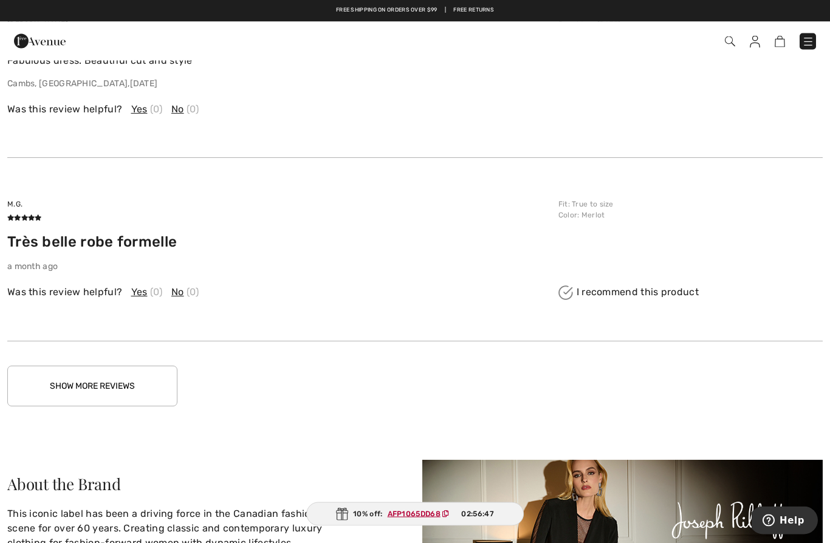
scroll to position [1614, 0]
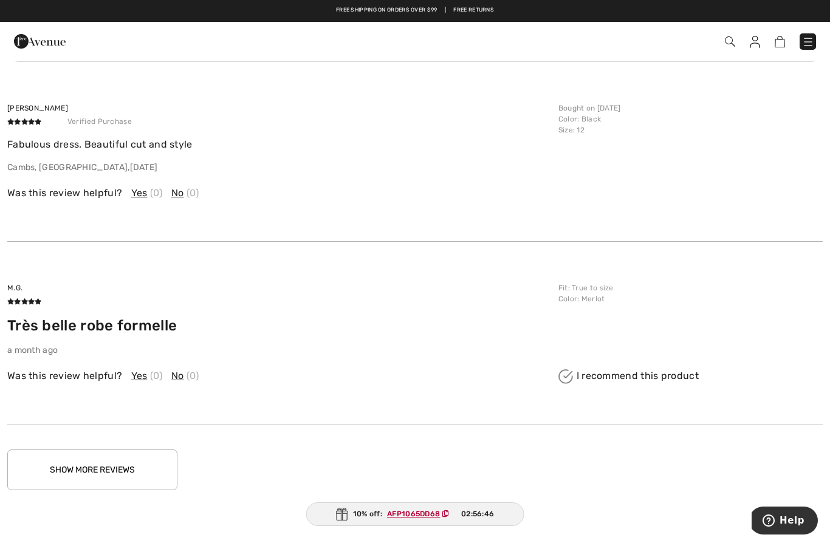
click at [88, 465] on button "Show More Reviews" at bounding box center [92, 470] width 170 height 41
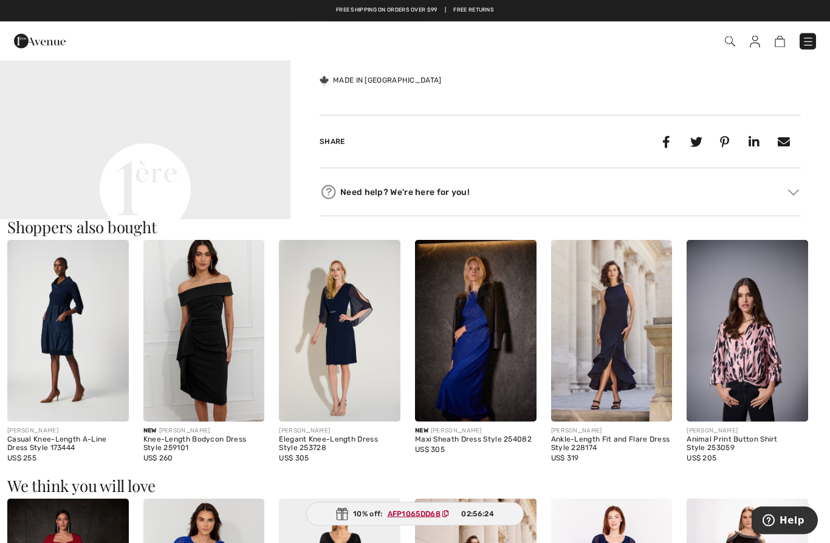
scroll to position [524, 0]
click at [355, 379] on img at bounding box center [340, 331] width 122 height 182
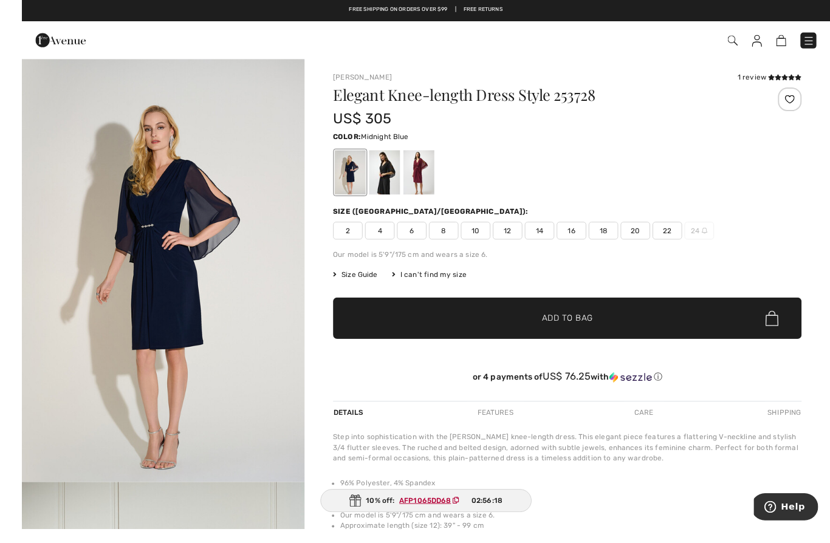
scroll to position [17, 0]
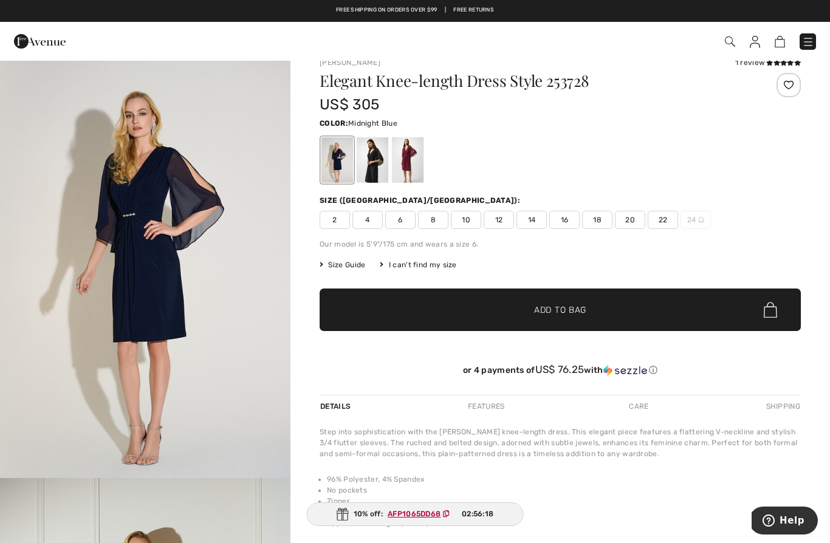
click at [372, 166] on div at bounding box center [373, 160] width 32 height 46
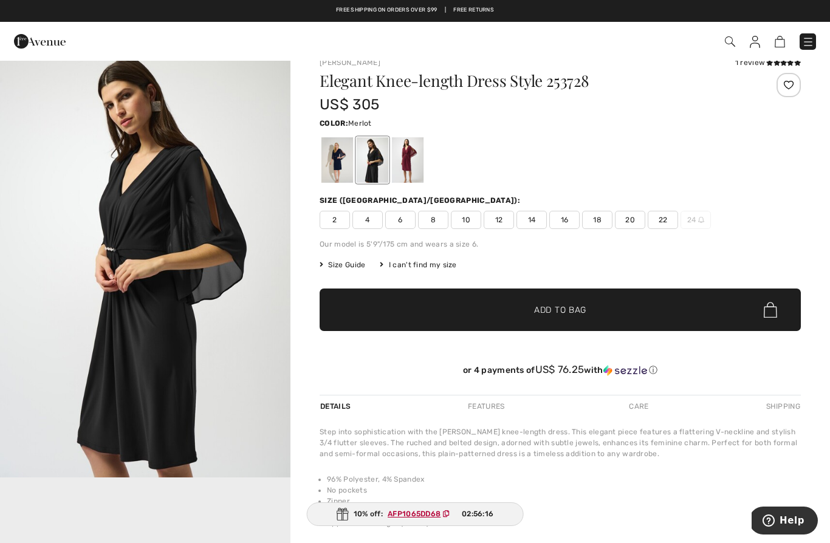
click at [406, 169] on div at bounding box center [408, 160] width 32 height 46
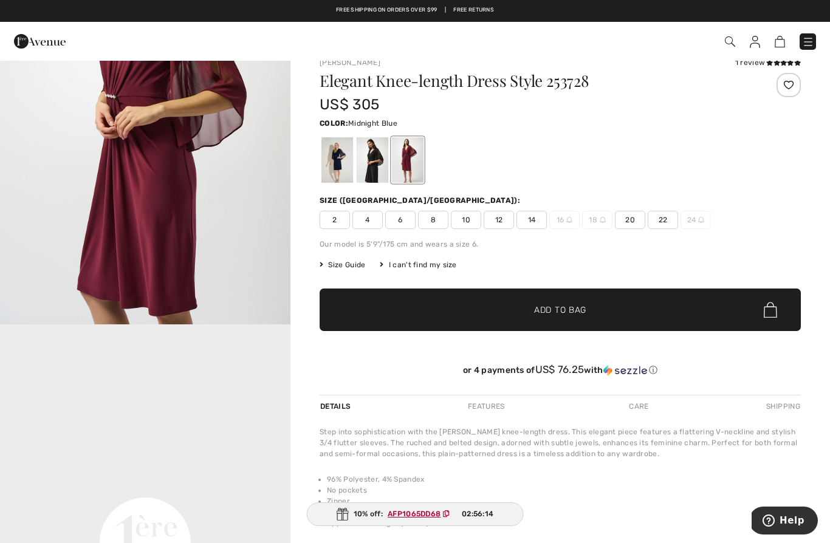
click at [339, 163] on div at bounding box center [337, 160] width 32 height 46
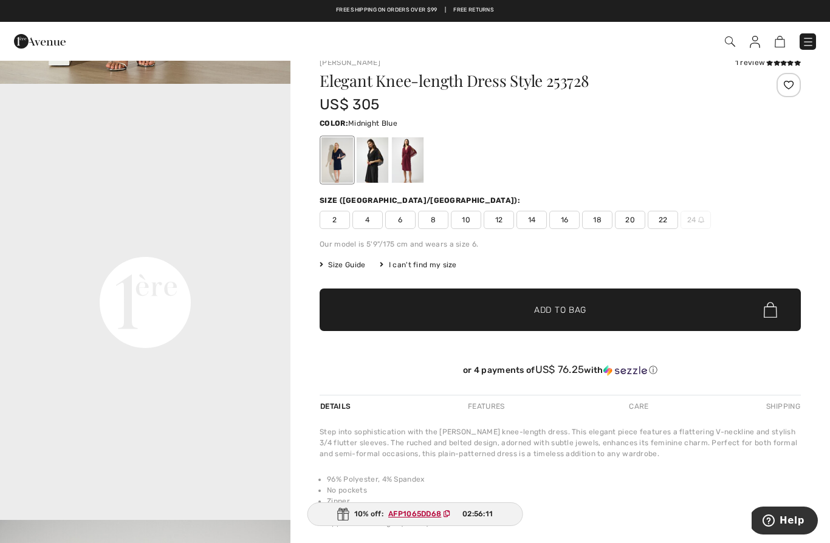
scroll to position [837, 0]
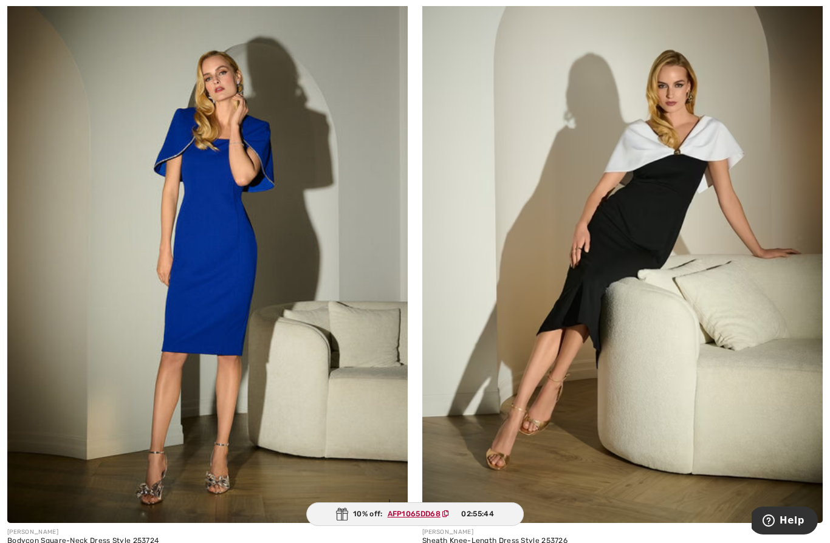
scroll to position [4259, 0]
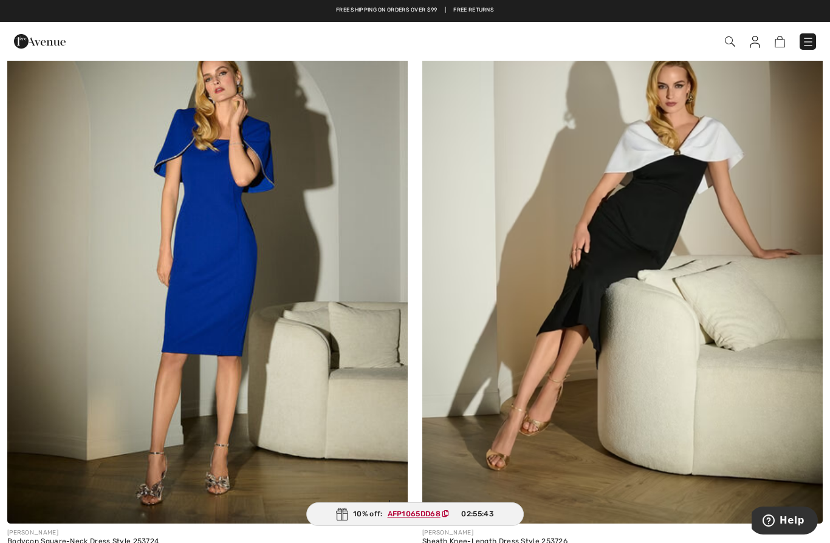
click at [339, 461] on img at bounding box center [207, 223] width 400 height 601
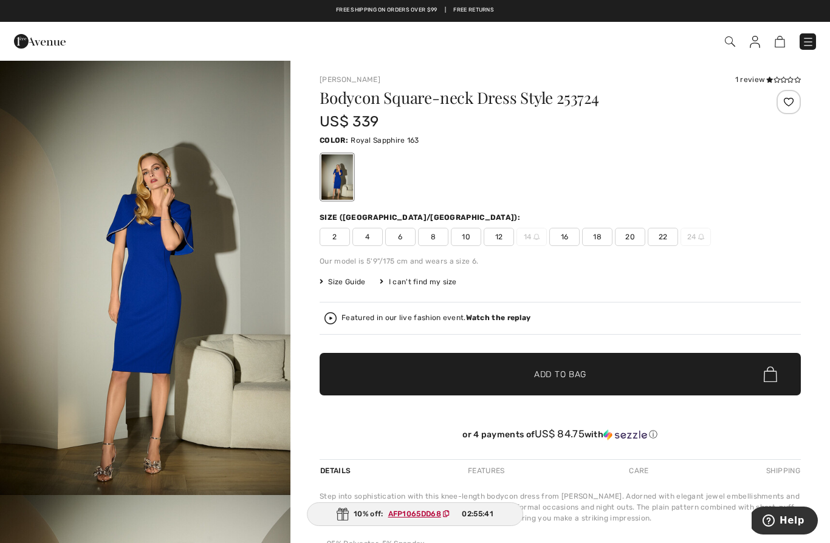
click at [563, 236] on span "16" at bounding box center [564, 237] width 30 height 18
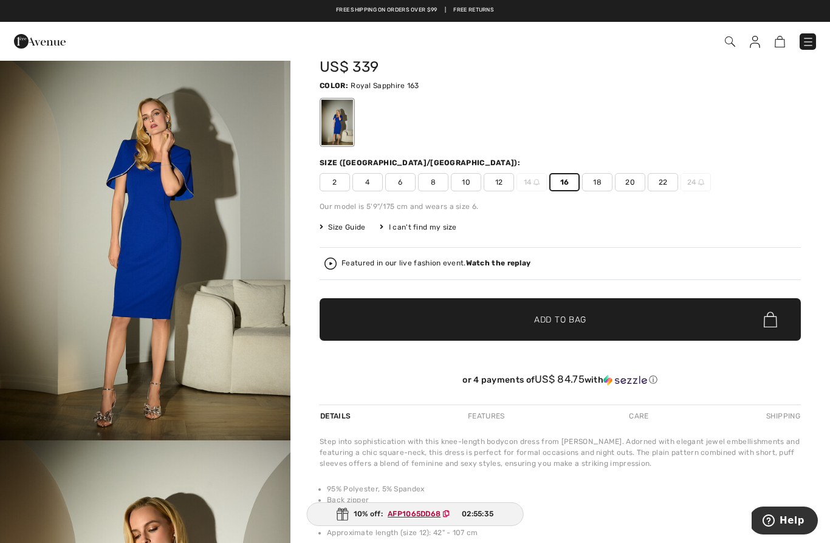
scroll to position [55, 0]
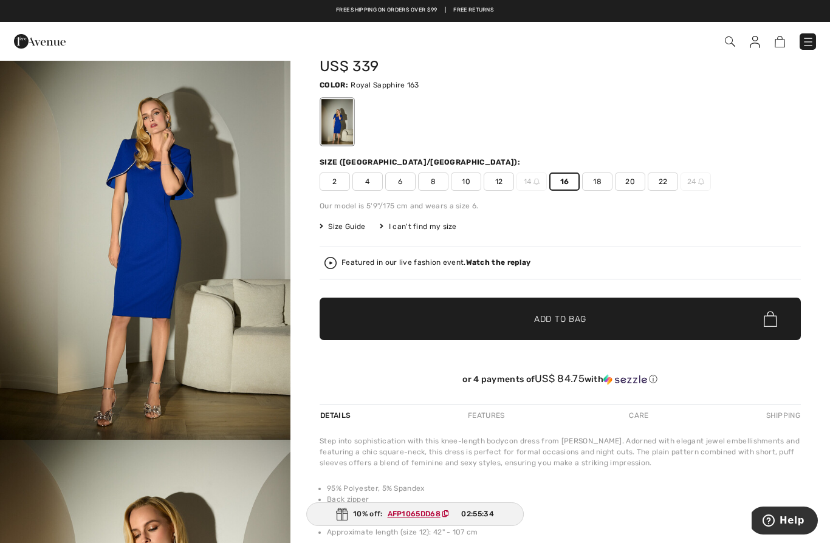
click at [563, 321] on span "Add to Bag" at bounding box center [560, 319] width 52 height 13
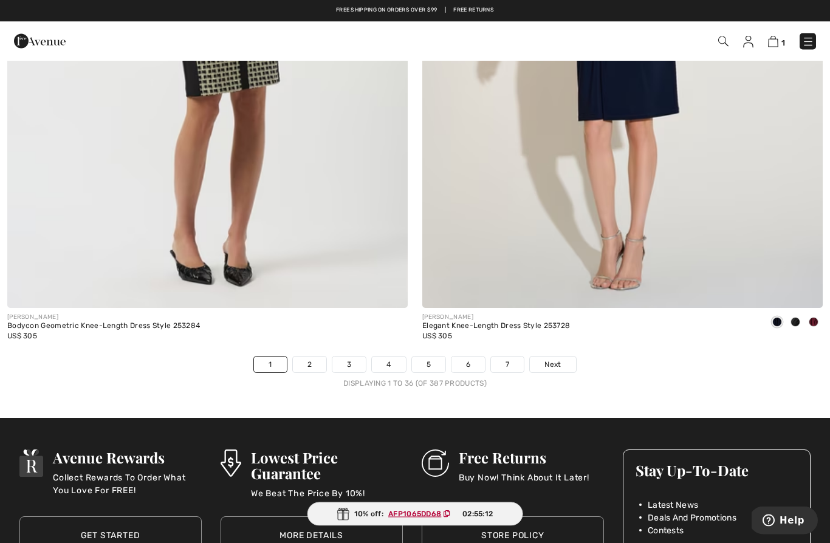
scroll to position [11739, 0]
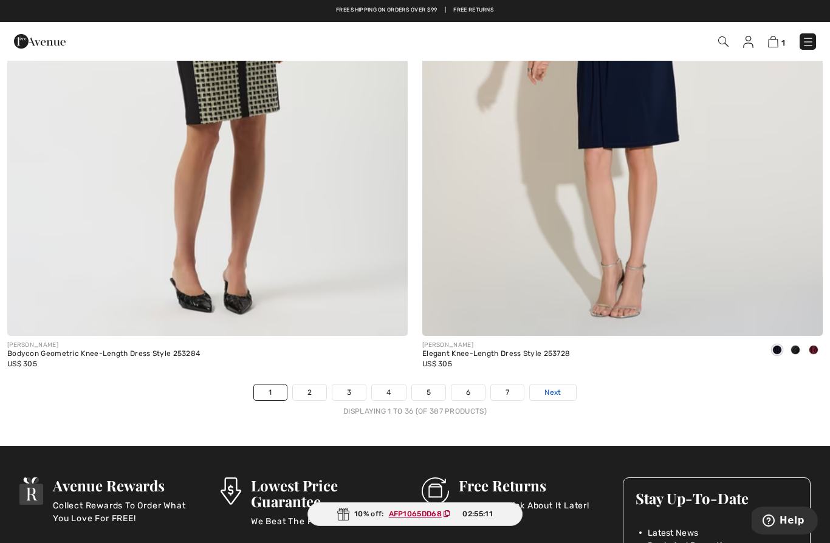
click at [561, 387] on span "Next" at bounding box center [552, 392] width 16 height 11
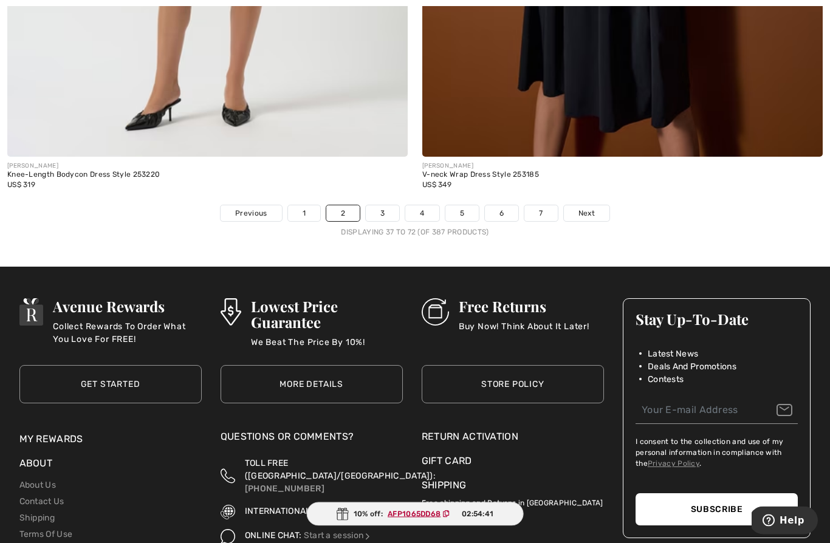
scroll to position [11920, 0]
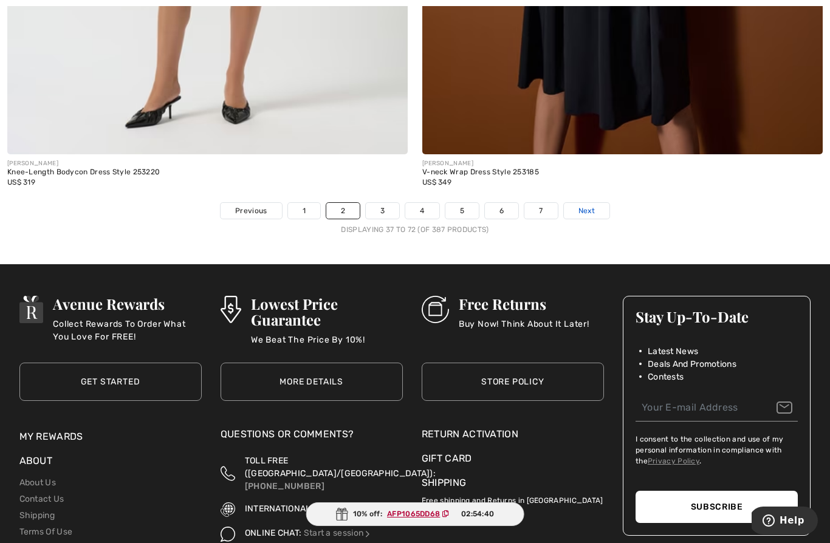
click at [595, 204] on link "Next" at bounding box center [587, 211] width 46 height 16
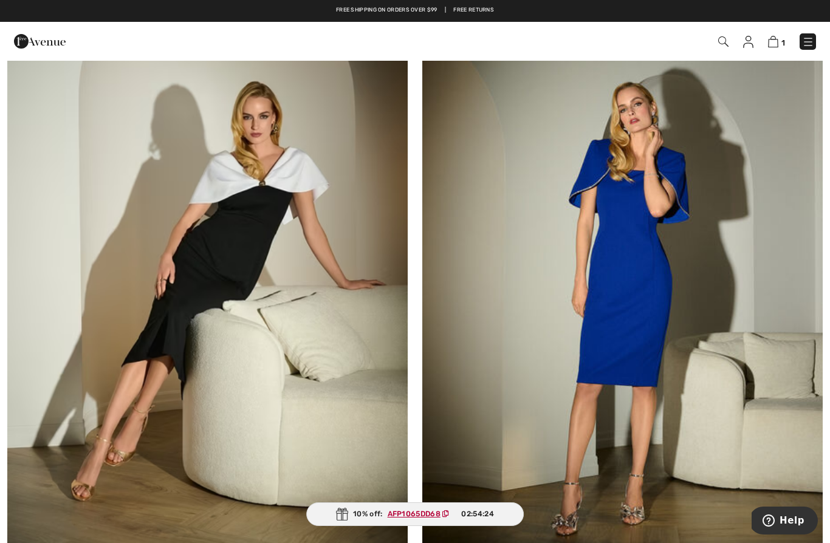
scroll to position [8926, 0]
click at [696, 288] on img at bounding box center [622, 254] width 400 height 601
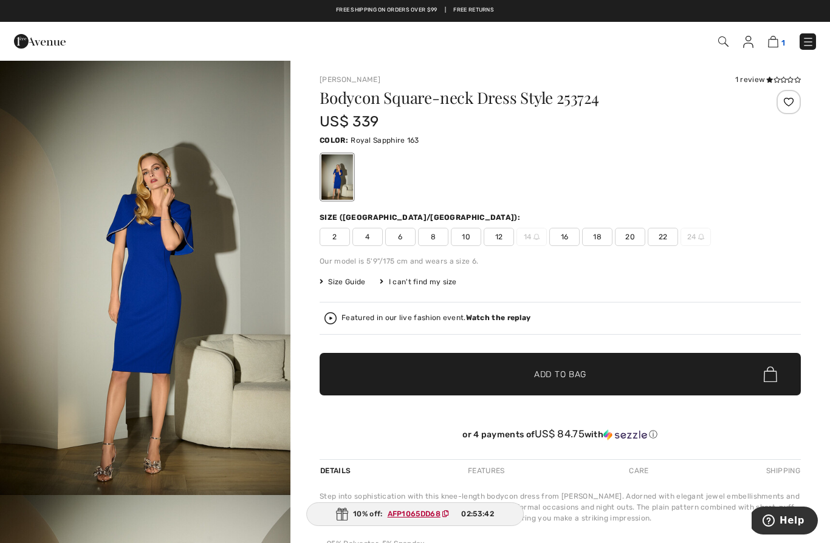
click at [777, 43] on img at bounding box center [773, 42] width 10 height 12
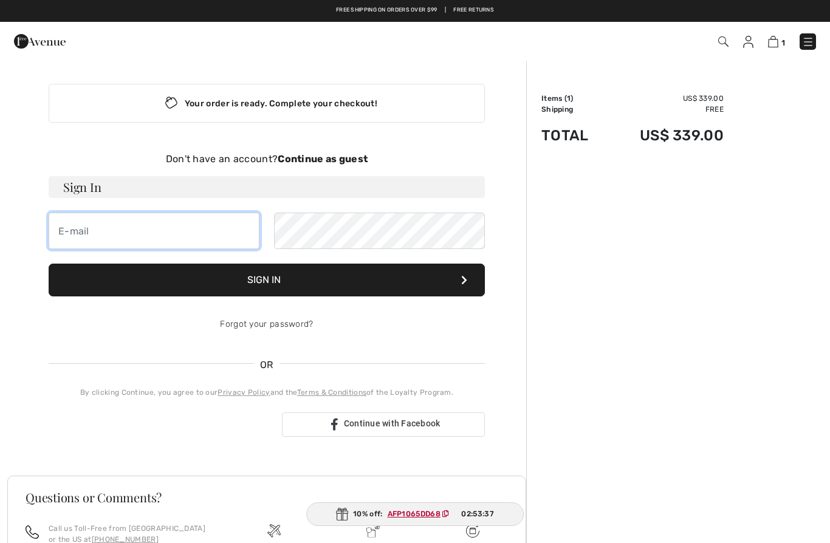
type input "[EMAIL_ADDRESS][DOMAIN_NAME]"
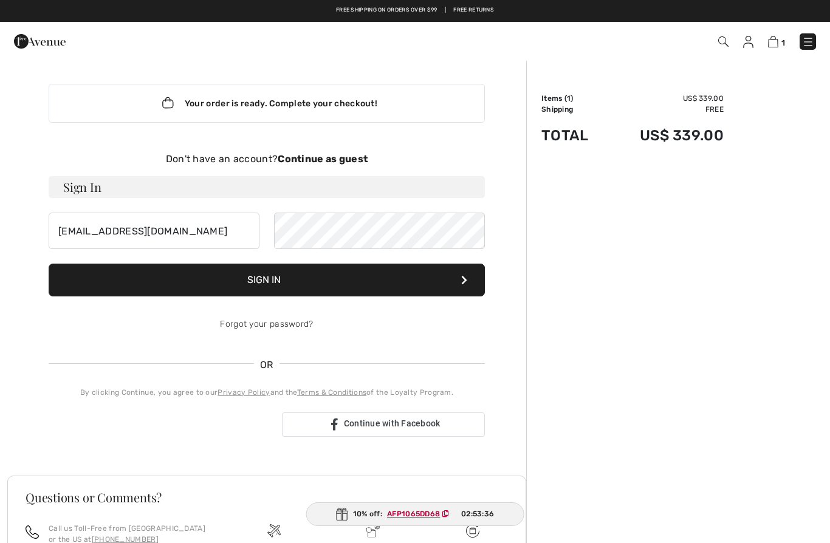
click at [267, 280] on button "Sign In" at bounding box center [267, 280] width 436 height 33
click at [430, 279] on button "Sign In" at bounding box center [267, 280] width 436 height 33
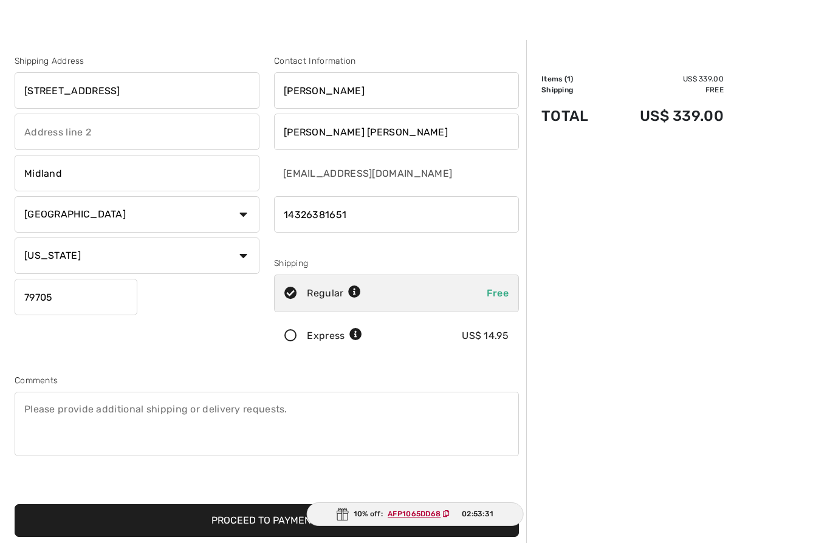
scroll to position [51, 0]
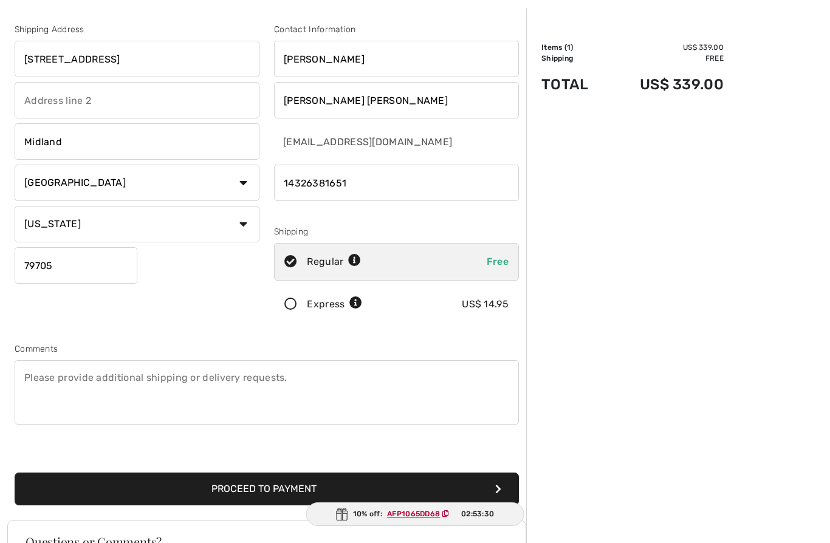
click at [280, 305] on icon at bounding box center [291, 304] width 32 height 13
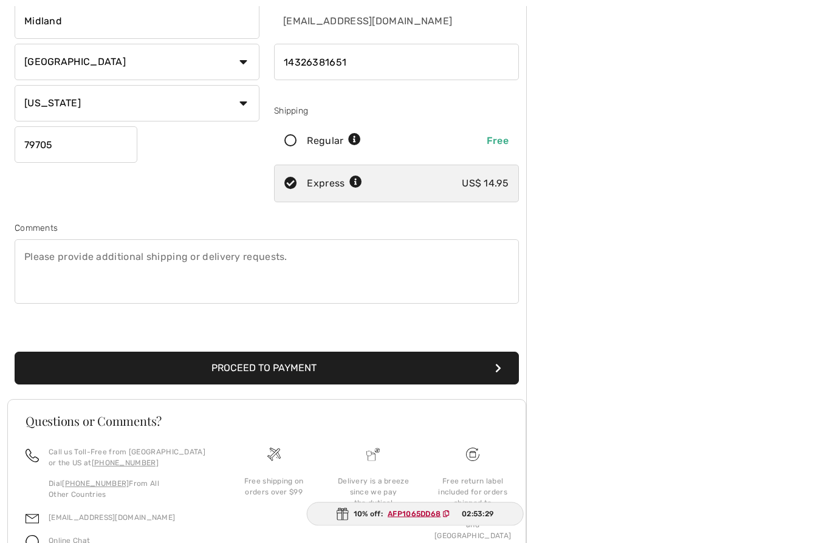
scroll to position [172, 0]
click at [447, 368] on button "Proceed to Payment" at bounding box center [267, 368] width 504 height 33
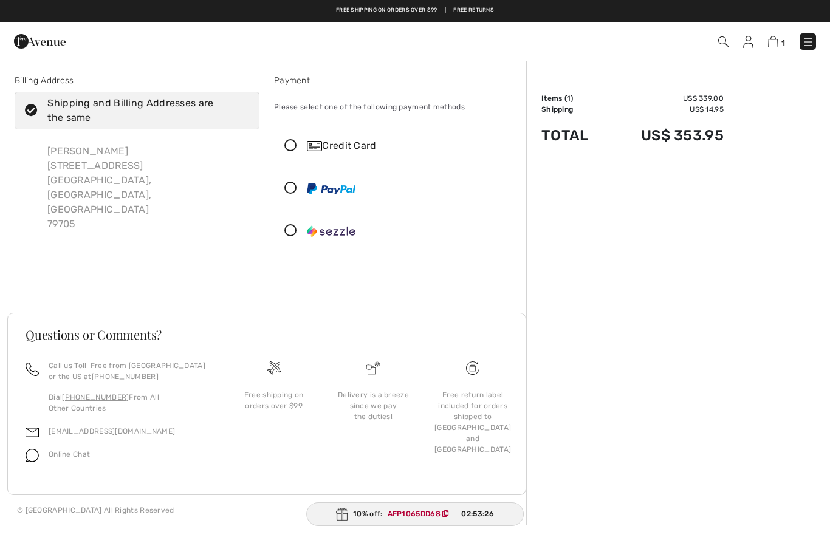
click at [292, 148] on icon at bounding box center [291, 146] width 32 height 13
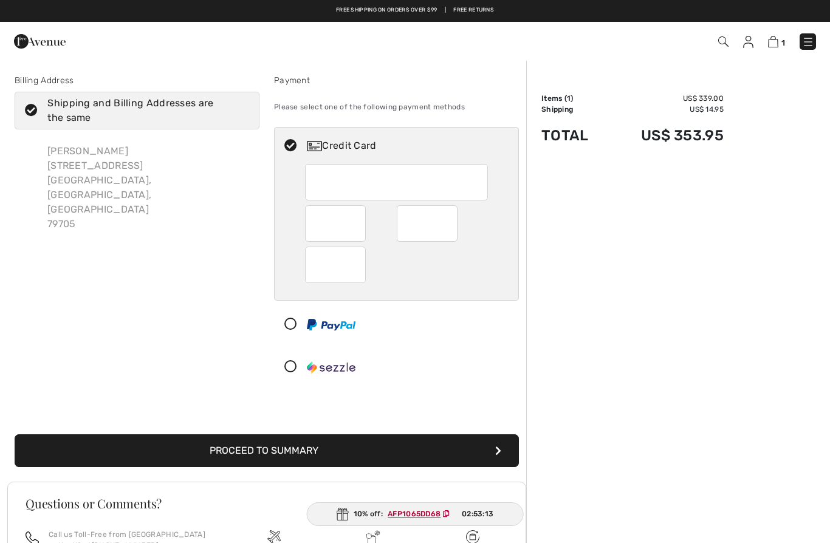
click at [416, 451] on button "Proceed to Summary" at bounding box center [267, 450] width 504 height 33
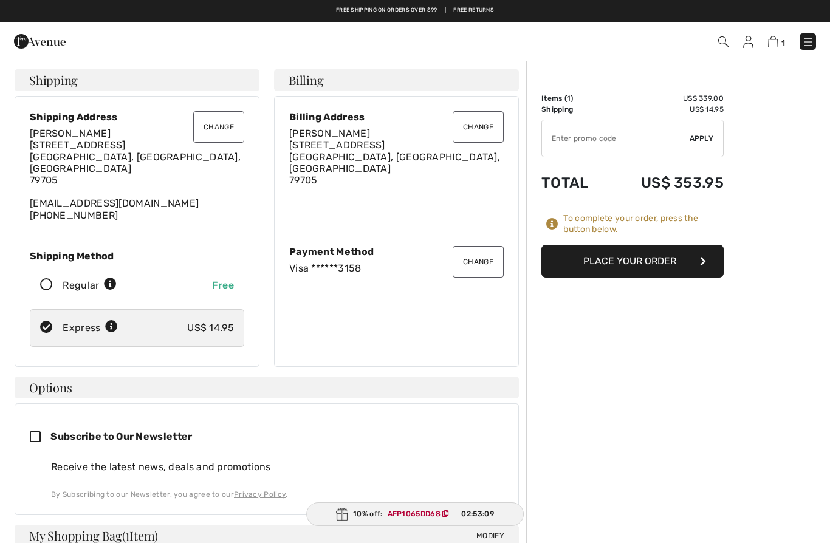
click at [657, 274] on button "Place Your Order" at bounding box center [632, 261] width 182 height 33
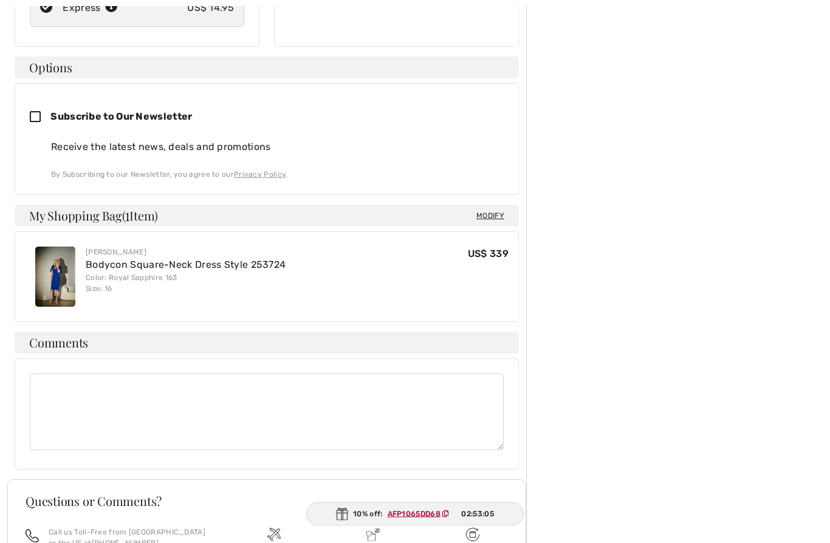
scroll to position [345, 0]
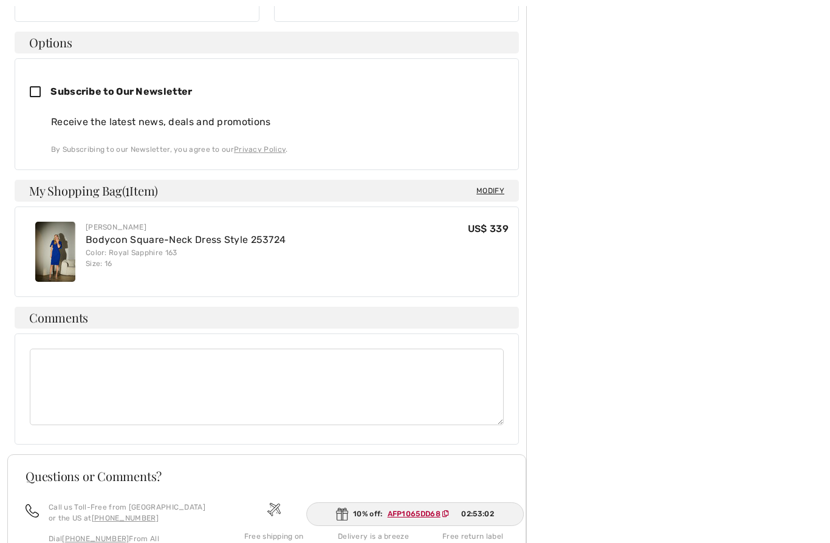
click at [430, 515] on ins "AFP1065DD68" at bounding box center [414, 514] width 53 height 9
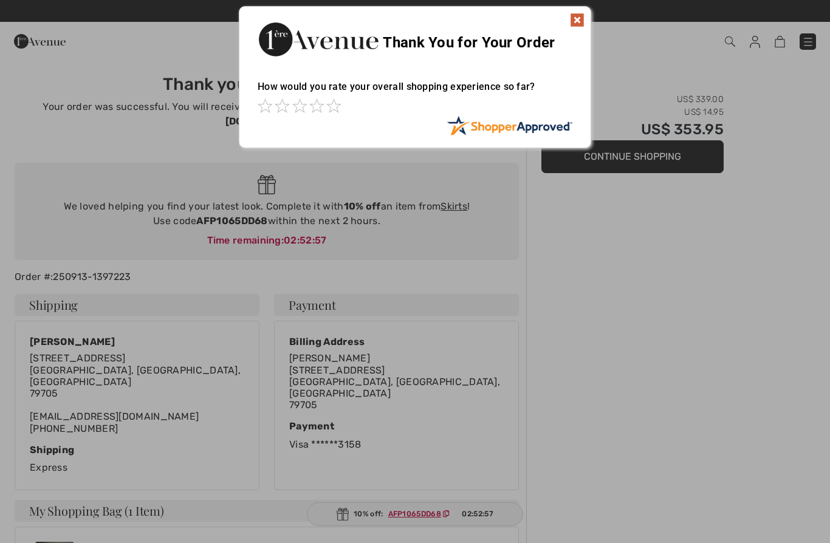
click at [581, 24] on img at bounding box center [577, 20] width 15 height 15
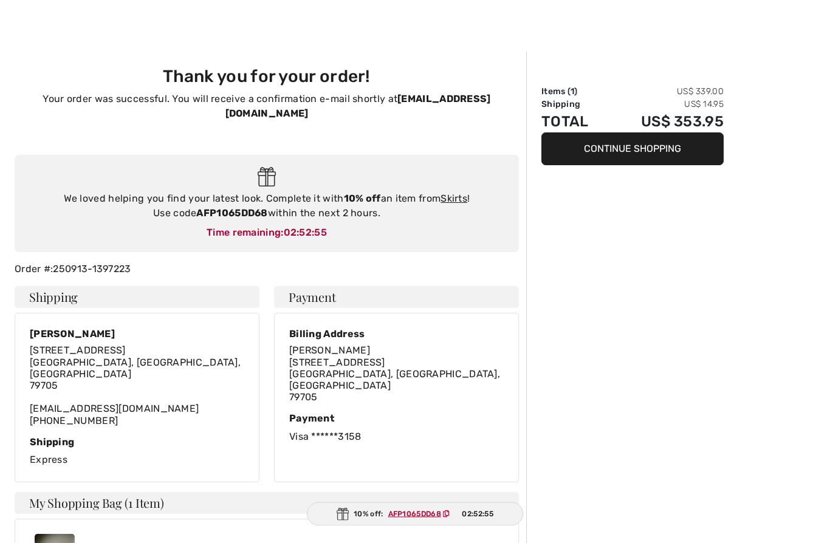
scroll to position [8, 0]
click at [459, 193] on link "Skirts" at bounding box center [454, 199] width 27 height 12
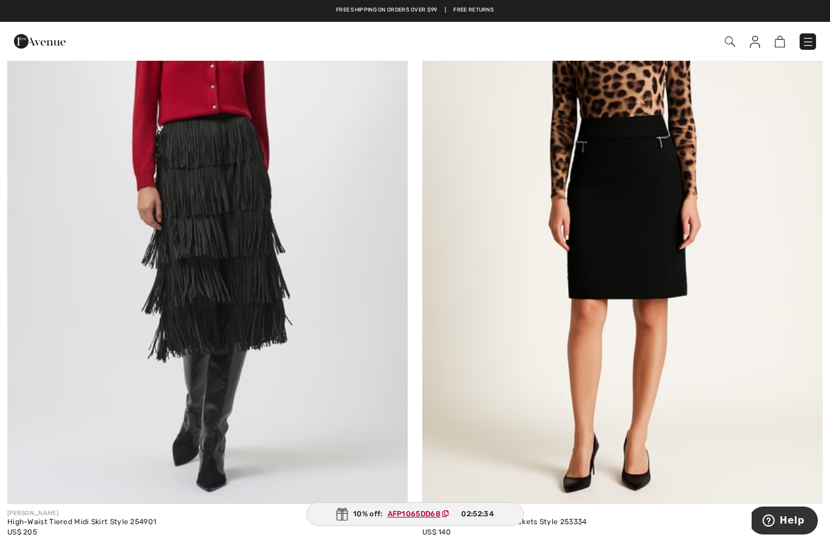
scroll to position [4270, 0]
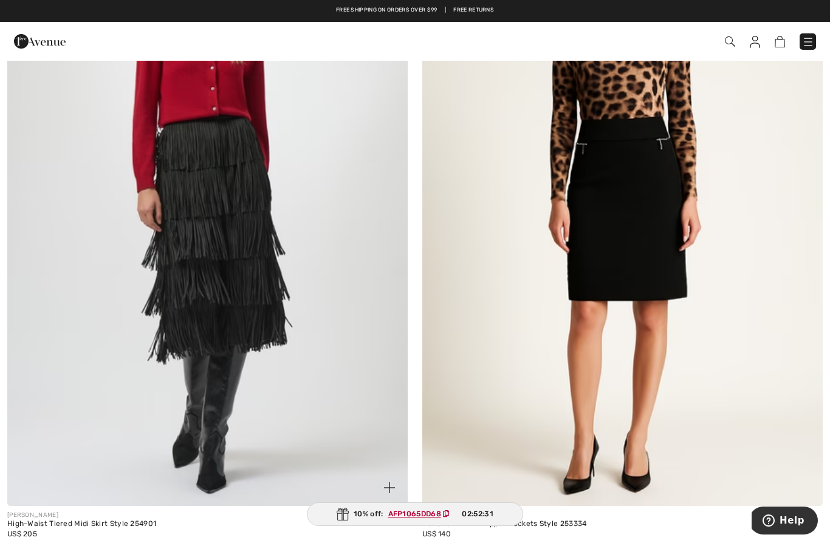
click at [332, 394] on img at bounding box center [207, 205] width 400 height 601
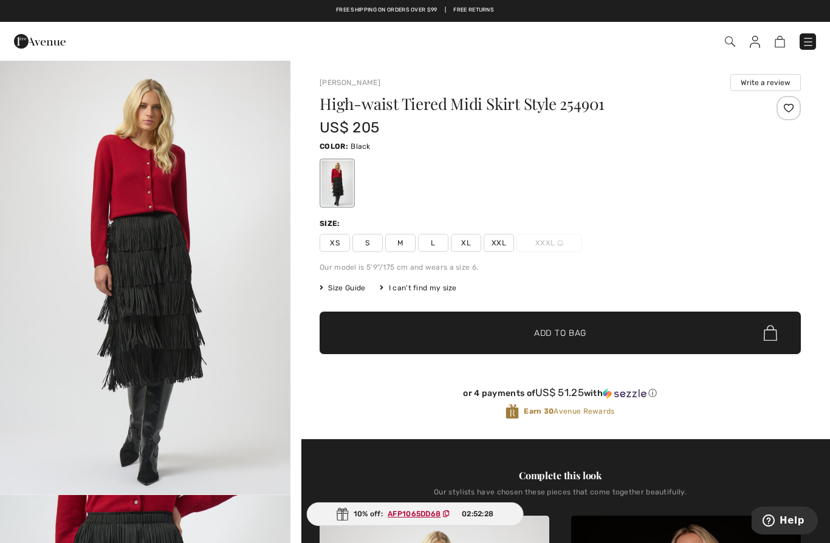
click at [436, 247] on span "L" at bounding box center [433, 243] width 30 height 18
click at [356, 290] on span "Size Guide" at bounding box center [343, 288] width 46 height 11
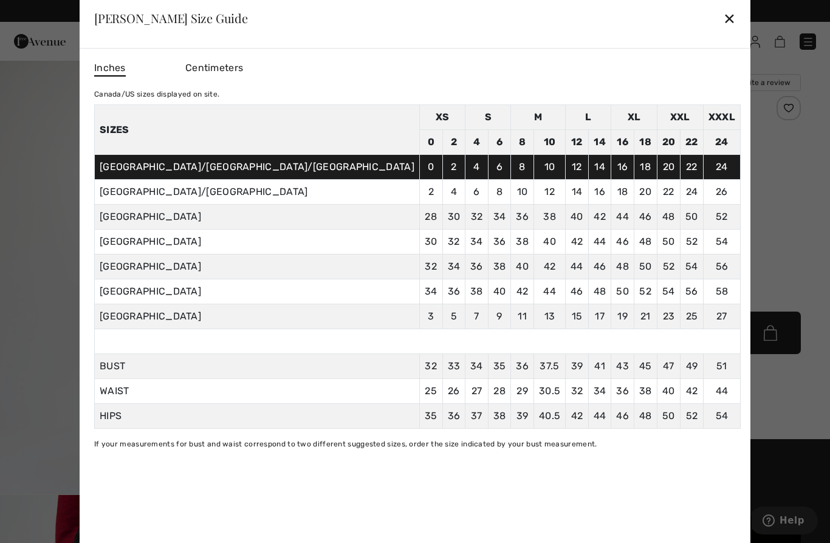
click at [723, 24] on div "✕" at bounding box center [729, 18] width 13 height 26
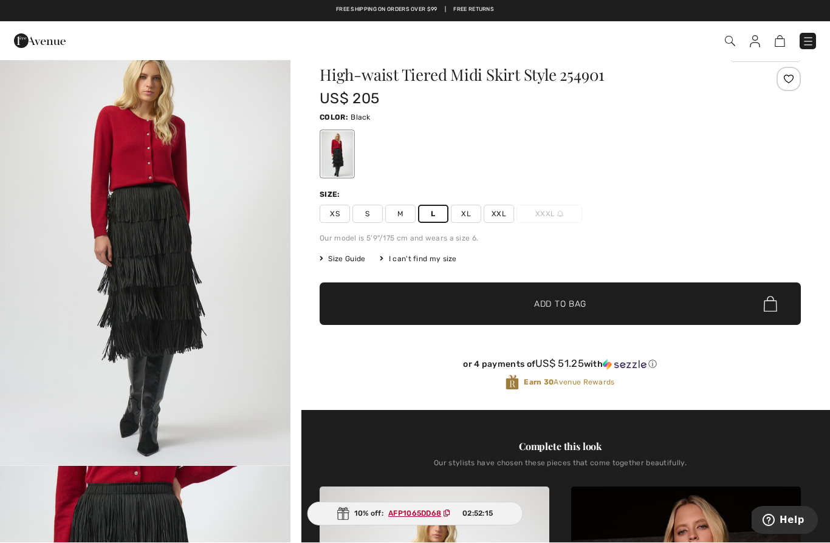
scroll to position [29, 0]
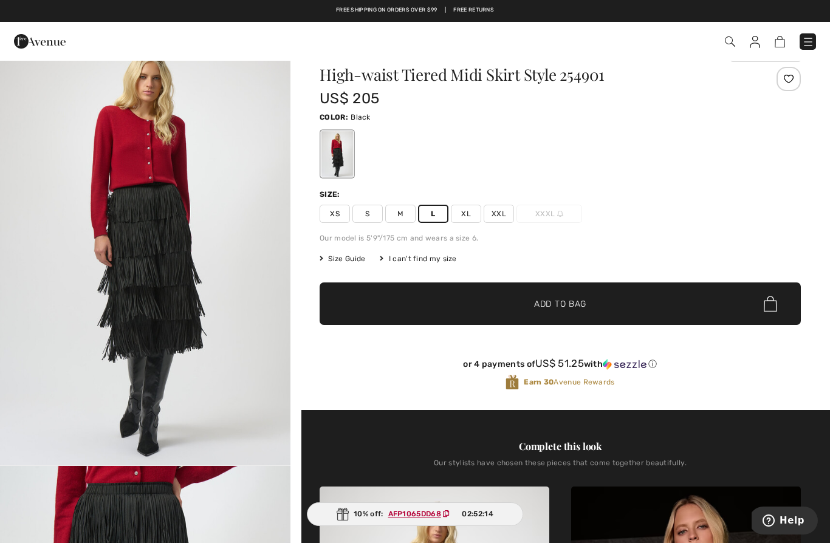
click at [599, 308] on span "✔ Added to Bag Add to Bag" at bounding box center [560, 304] width 481 height 43
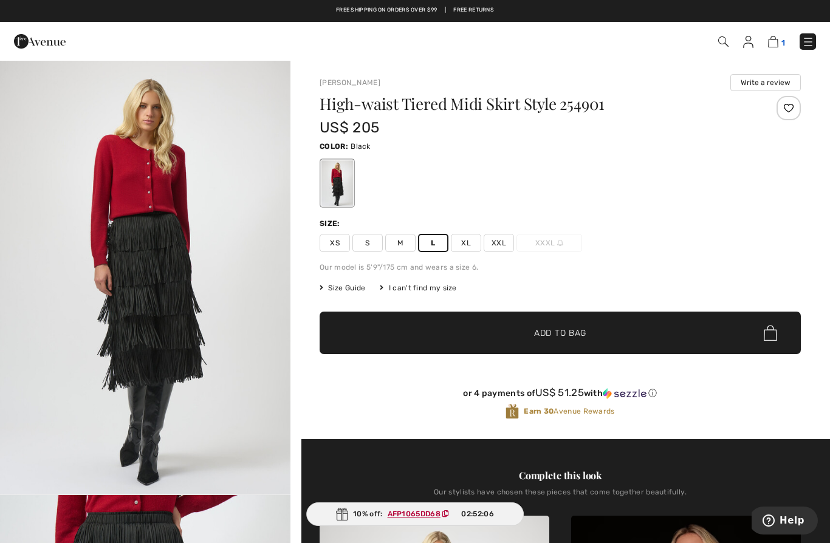
click at [772, 47] on img at bounding box center [773, 42] width 10 height 12
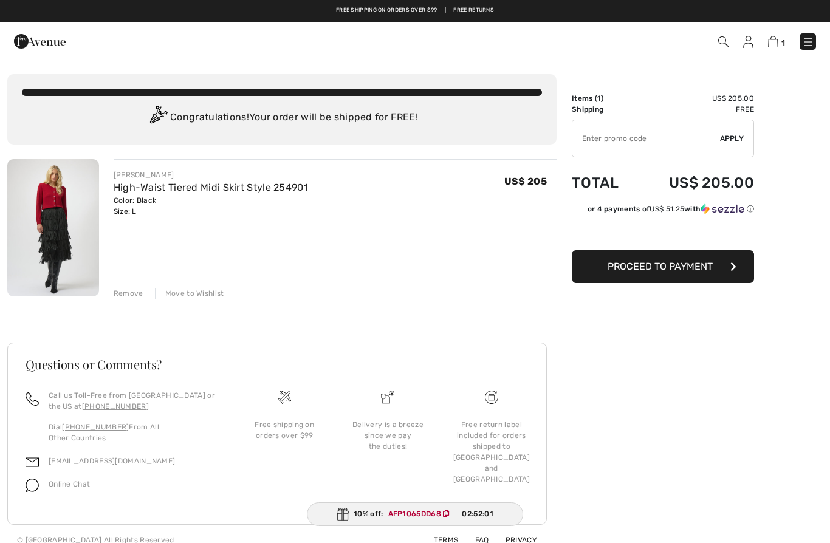
click at [419, 518] on ins "AFP1065DD68" at bounding box center [414, 514] width 53 height 9
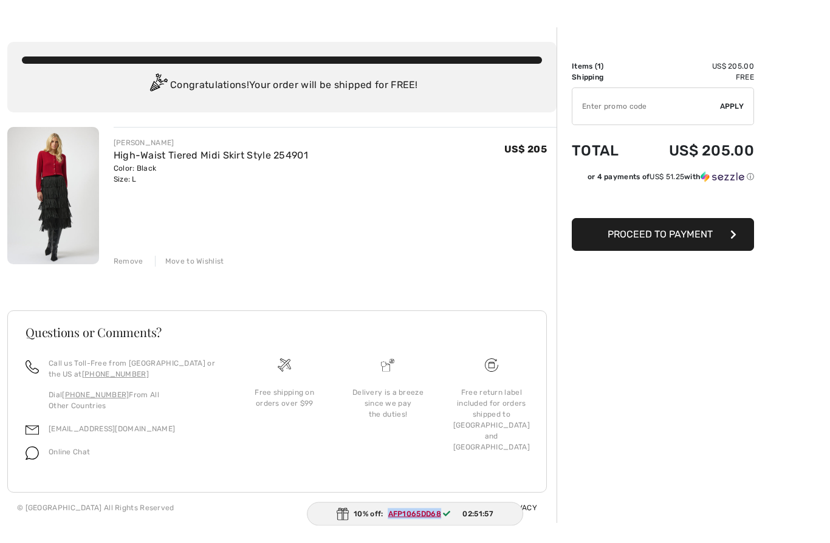
scroll to position [41, 0]
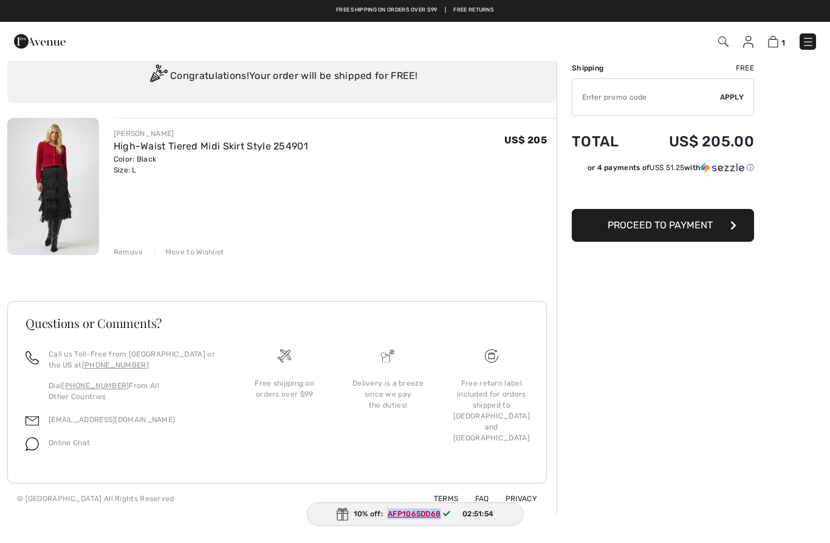
click at [392, 505] on div "10% off: AFP1065DD68 02:51:54" at bounding box center [415, 514] width 217 height 24
click at [389, 502] on div "10% off: AFP1065DD68 02:51:48" at bounding box center [415, 514] width 218 height 24
click at [659, 111] on input "TEXT" at bounding box center [646, 97] width 148 height 36
click at [617, 93] on input "TEXT" at bounding box center [646, 97] width 148 height 36
click at [609, 103] on input "TEXT" at bounding box center [646, 97] width 148 height 36
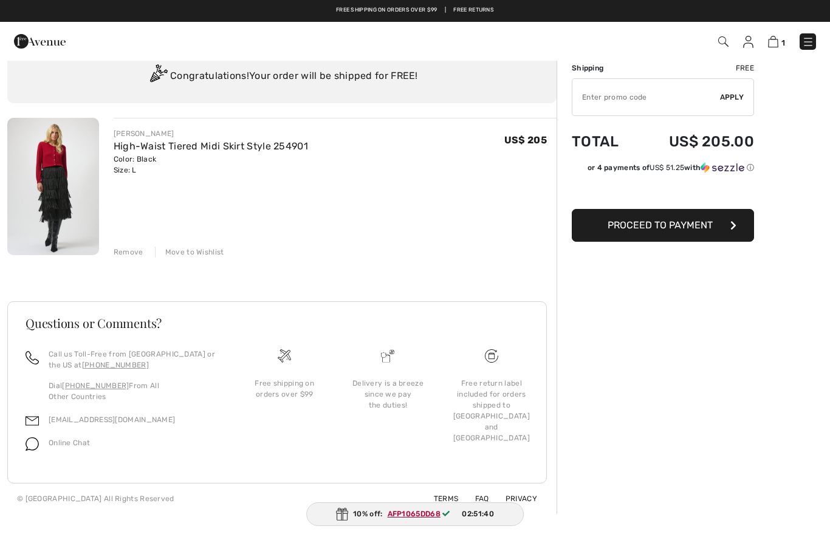
paste input "AFP1065DD68"
type input "AFP1065DD68"
click at [742, 98] on span "Apply" at bounding box center [732, 97] width 24 height 11
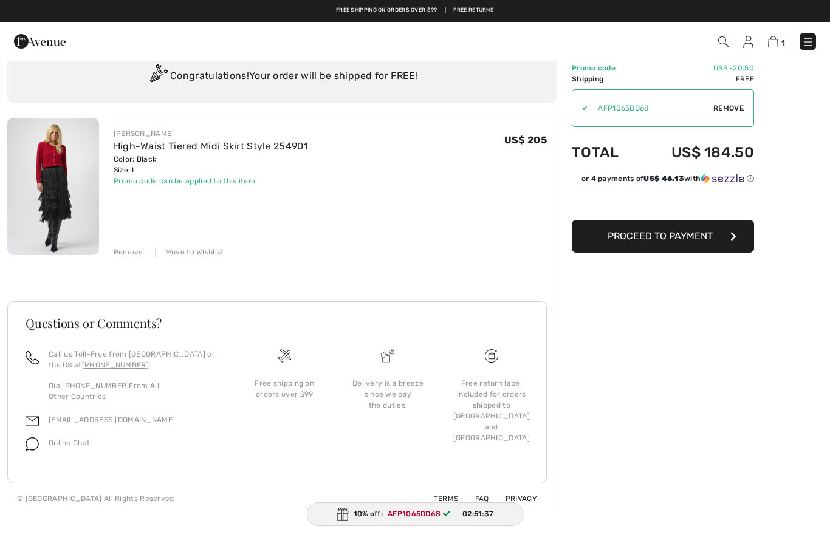
click at [716, 242] on button "Proceed to Payment" at bounding box center [663, 236] width 182 height 33
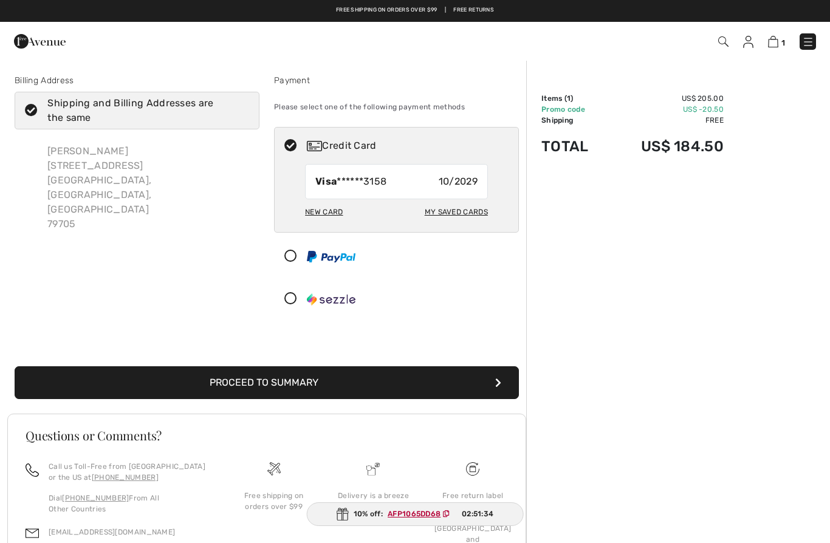
click at [459, 388] on button "Proceed to Summary" at bounding box center [267, 382] width 504 height 33
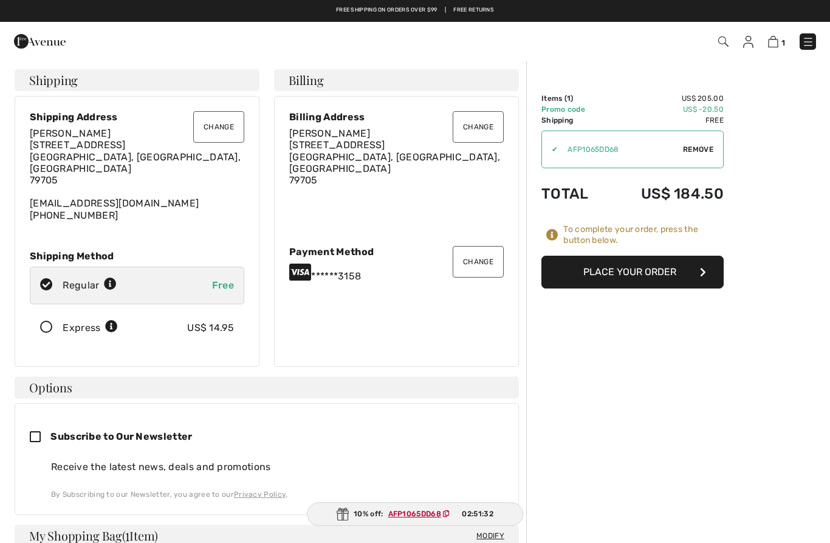
click at [665, 275] on button "Place Your Order" at bounding box center [632, 272] width 182 height 33
